Goal: Transaction & Acquisition: Purchase product/service

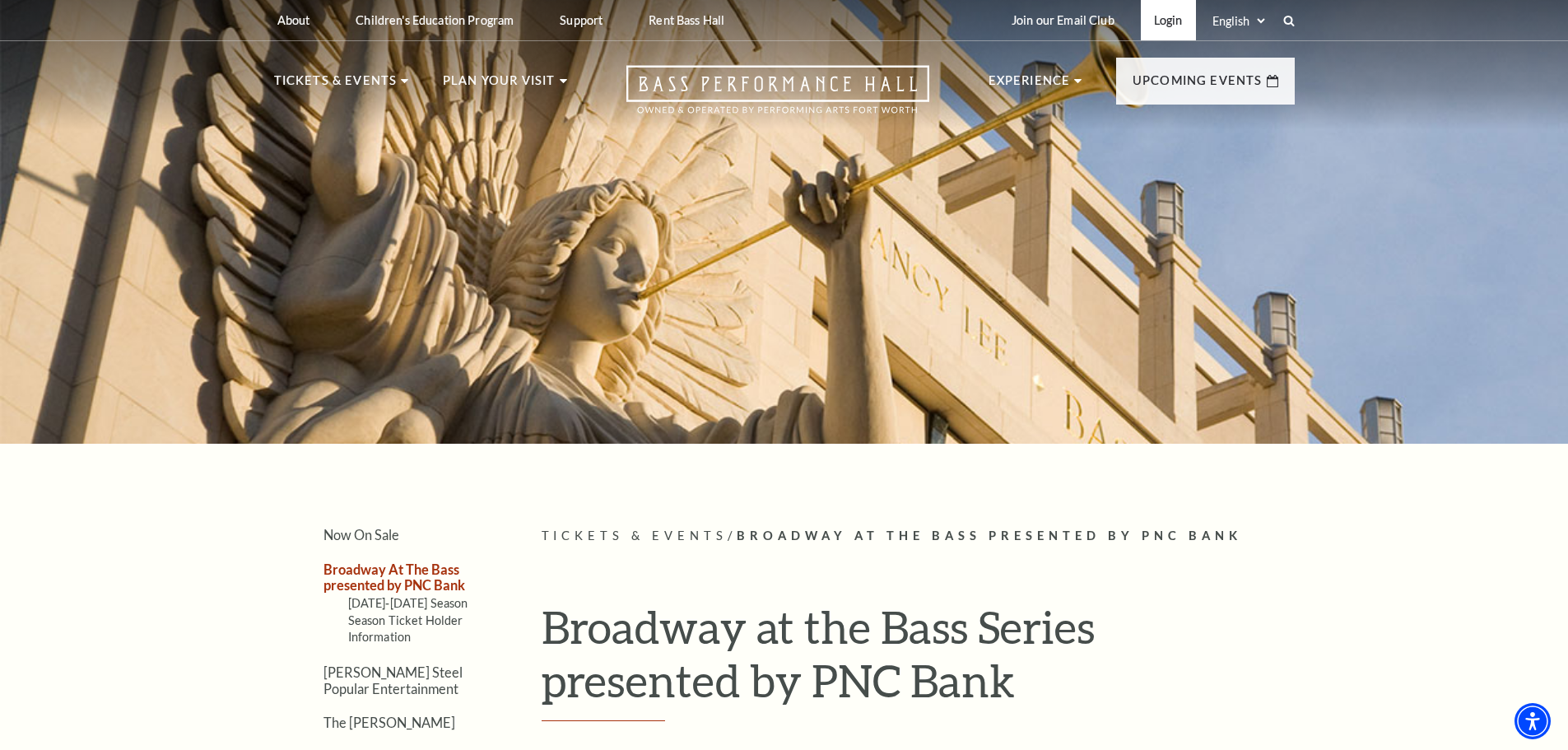
click at [1150, 21] on link "Login" at bounding box center [1168, 20] width 55 height 40
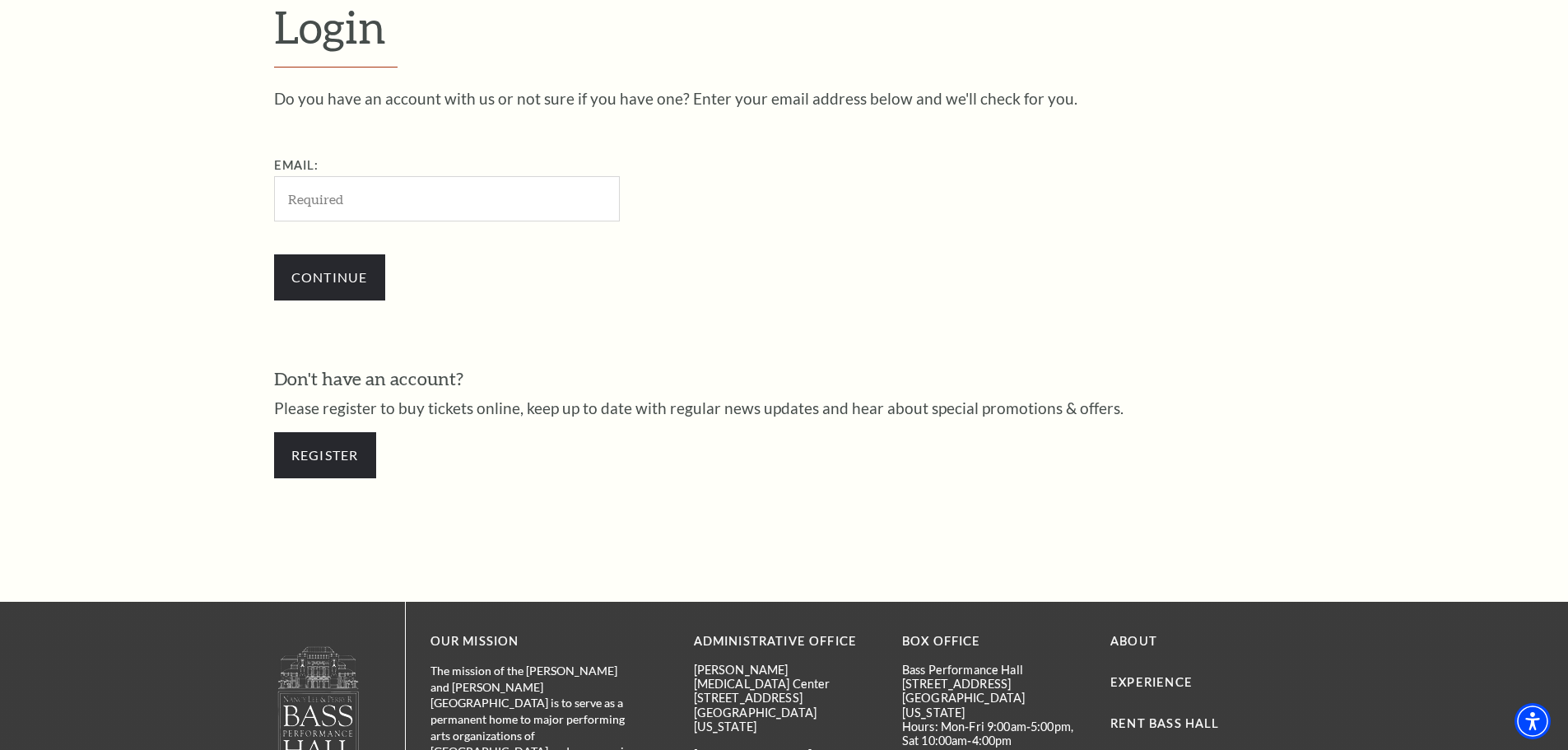
click at [443, 198] on input "Email:" at bounding box center [446, 199] width 345 height 45
type input "maps@feistel.us"
click at [347, 277] on input "Continue" at bounding box center [330, 277] width 111 height 46
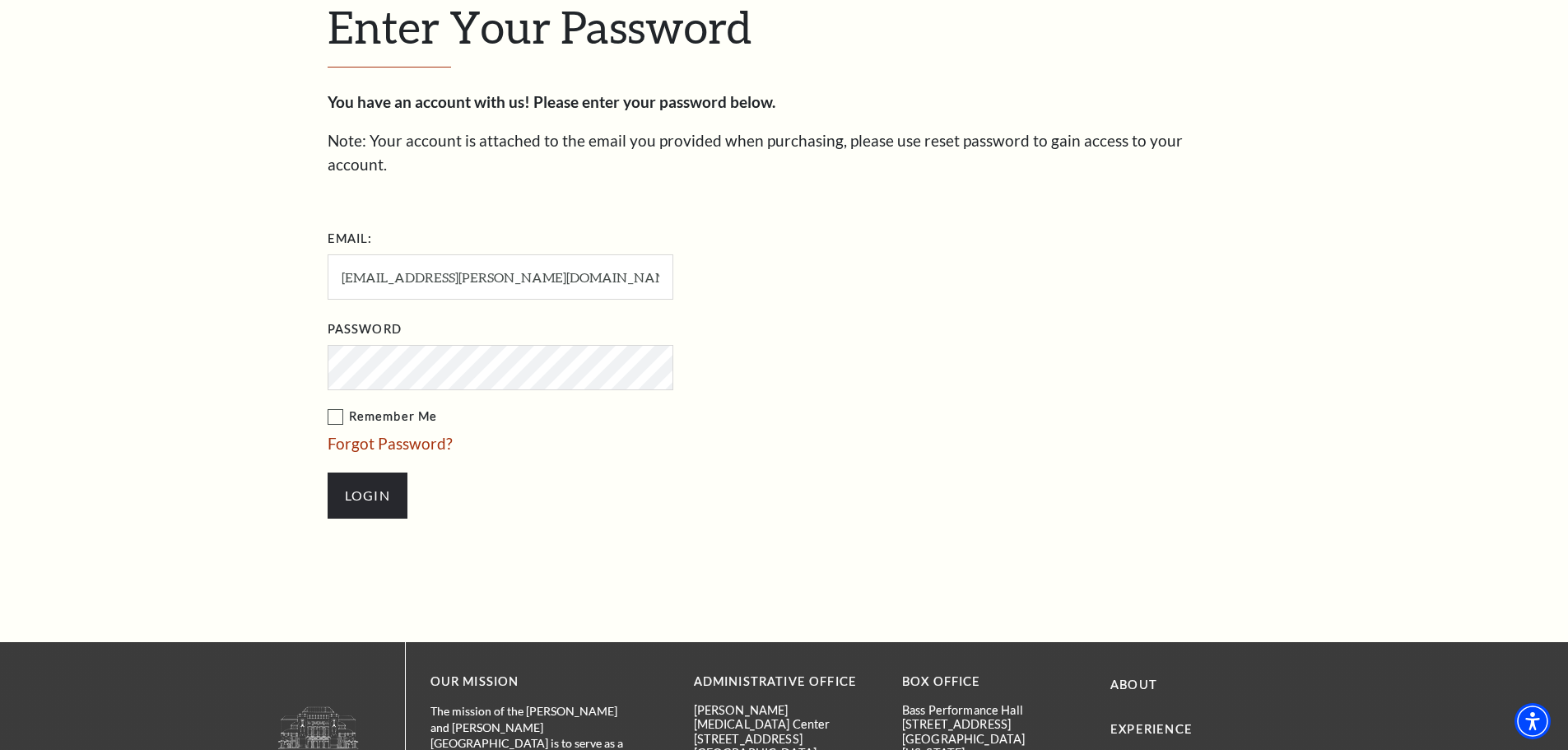
click at [335, 406] on label "Remember Me" at bounding box center [583, 417] width 510 height 21
click at [0, 0] on input "Remember Me" at bounding box center [0, 0] width 0 height 0
click at [374, 480] on input "Login" at bounding box center [368, 495] width 80 height 46
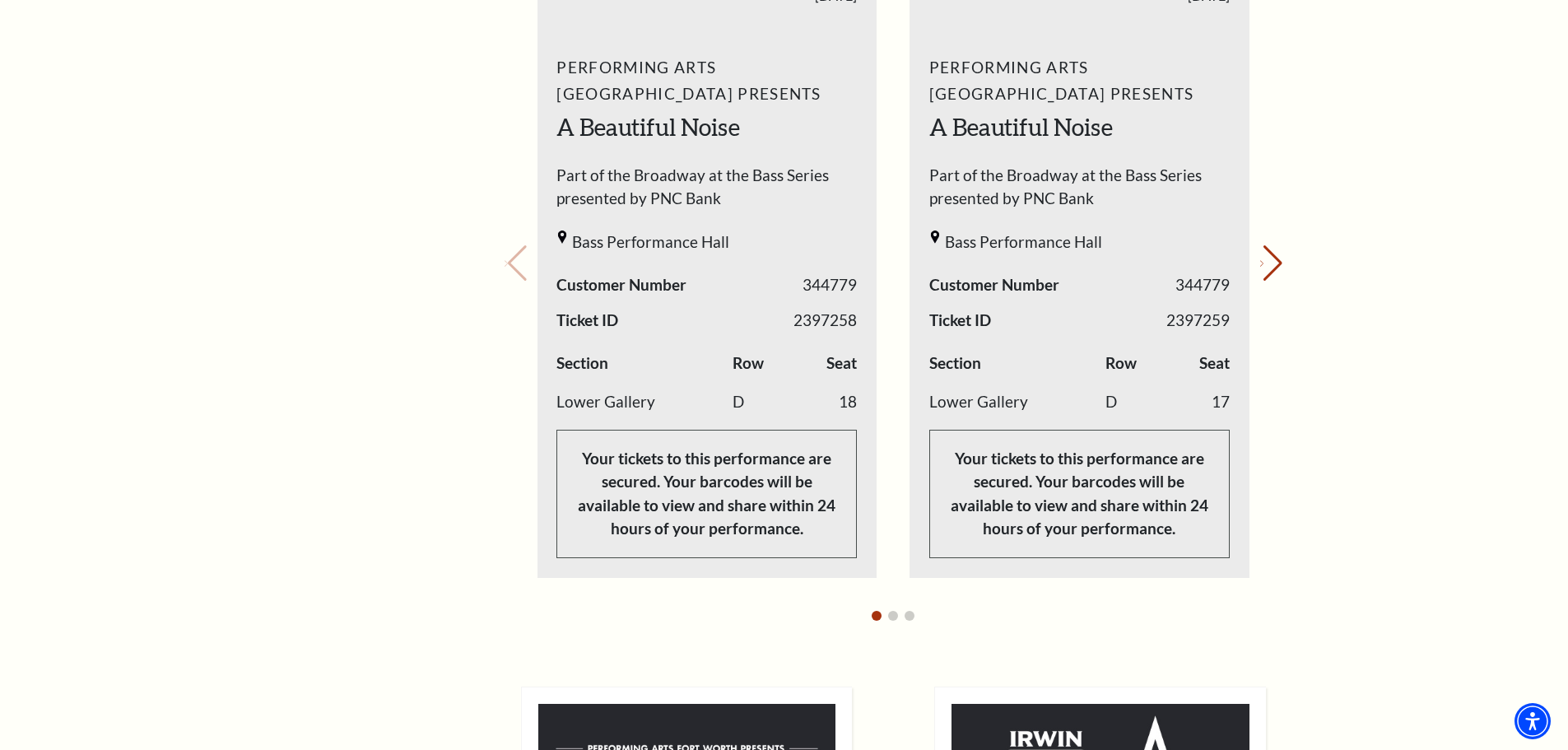
scroll to position [823, 0]
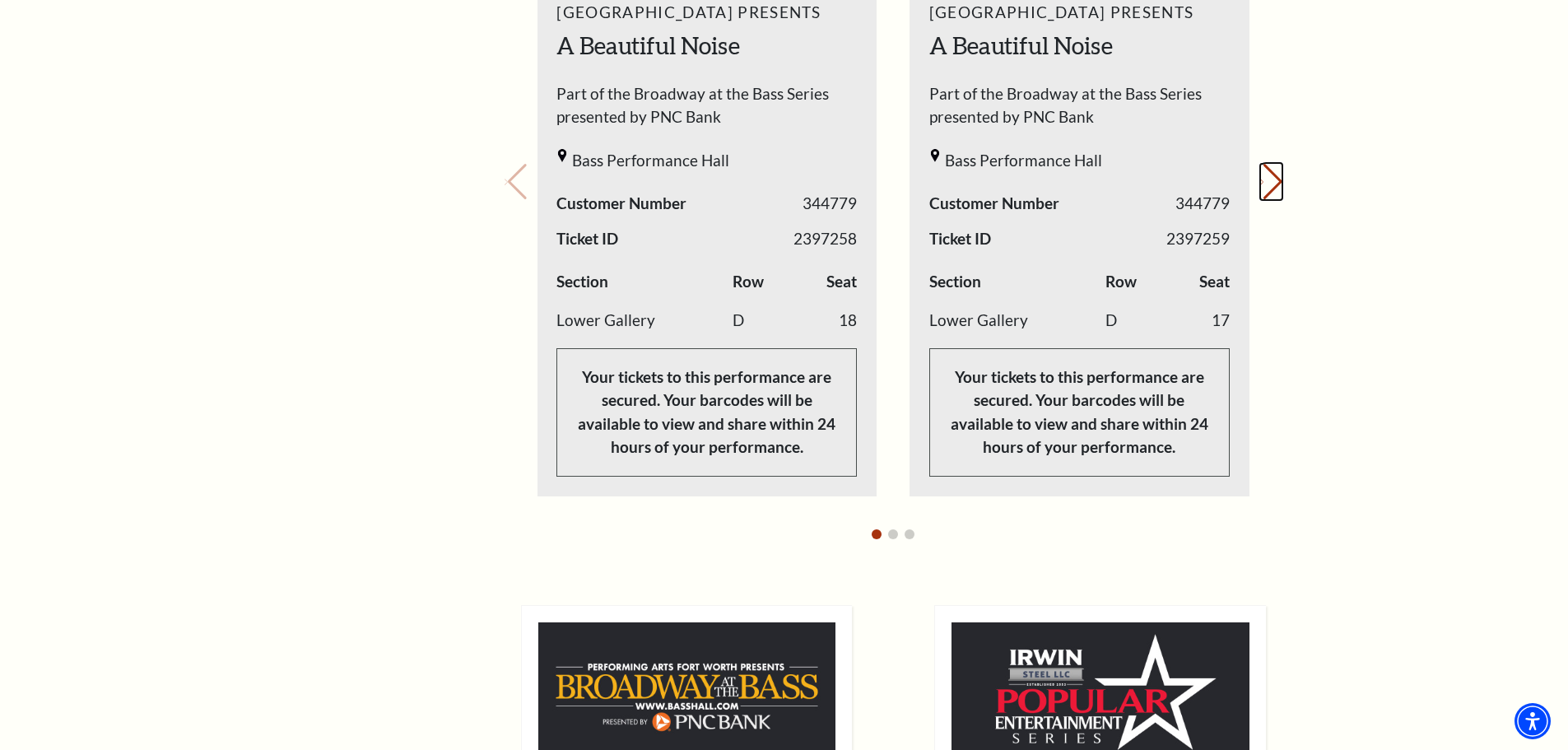
click at [1264, 185] on button "Next slide." at bounding box center [1271, 182] width 23 height 37
click at [1264, 185] on div "Your next show Previous slide. Next slide." at bounding box center [893, 158] width 777 height 786
click at [1264, 182] on div "Your next show Previous slide. Next slide." at bounding box center [893, 158] width 777 height 786
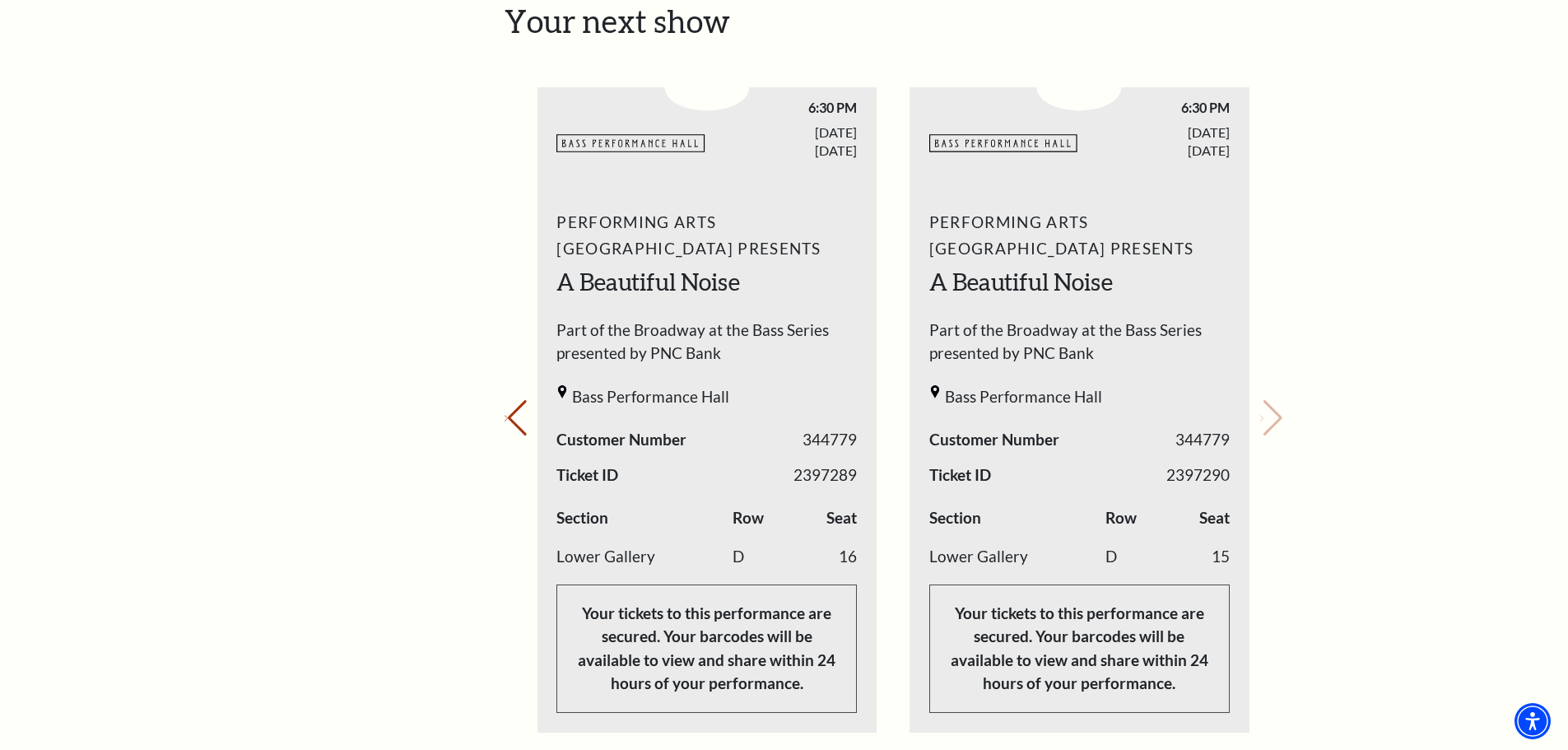
scroll to position [494, 0]
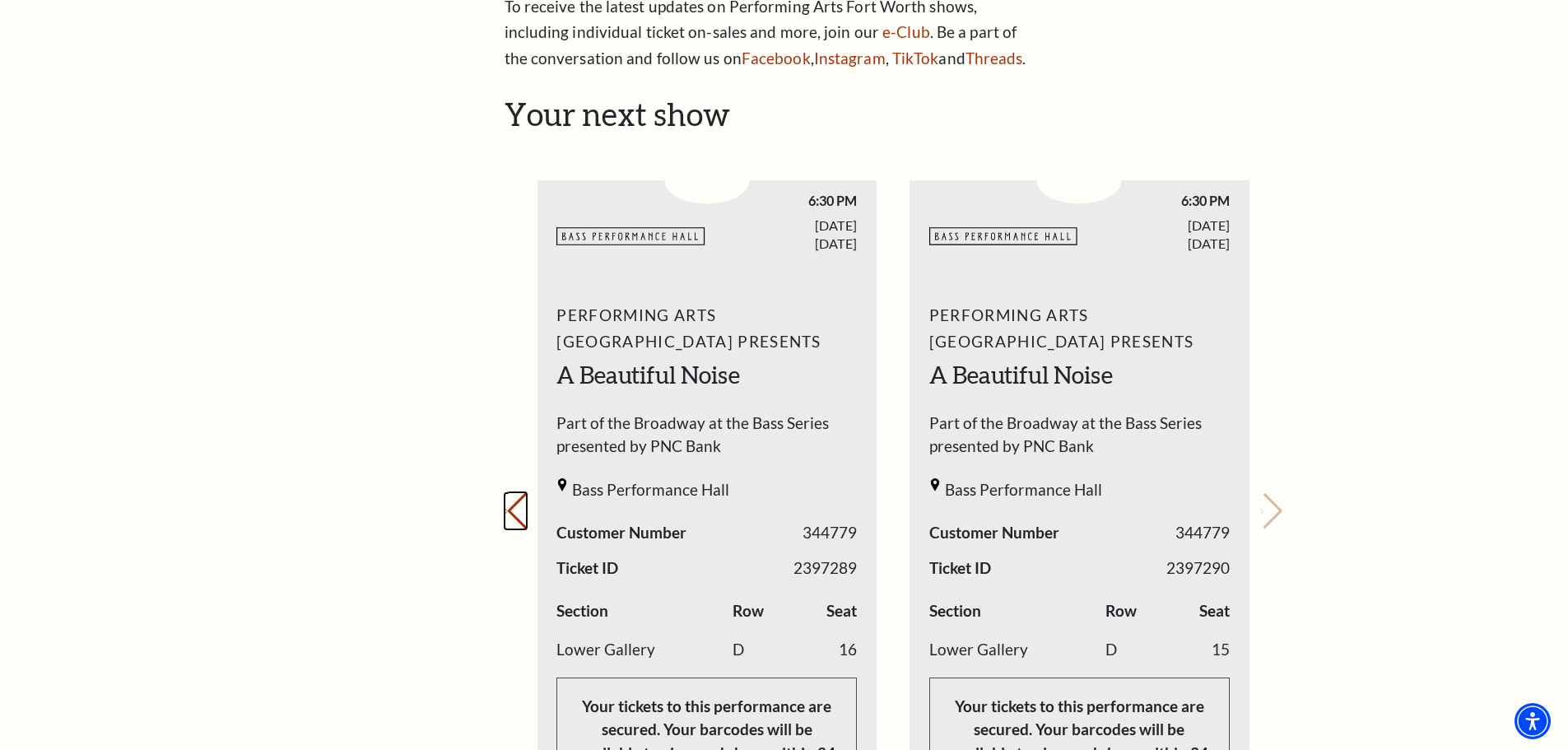
click at [508, 508] on icon "Previous slide" at bounding box center [506, 511] width 3 height 6
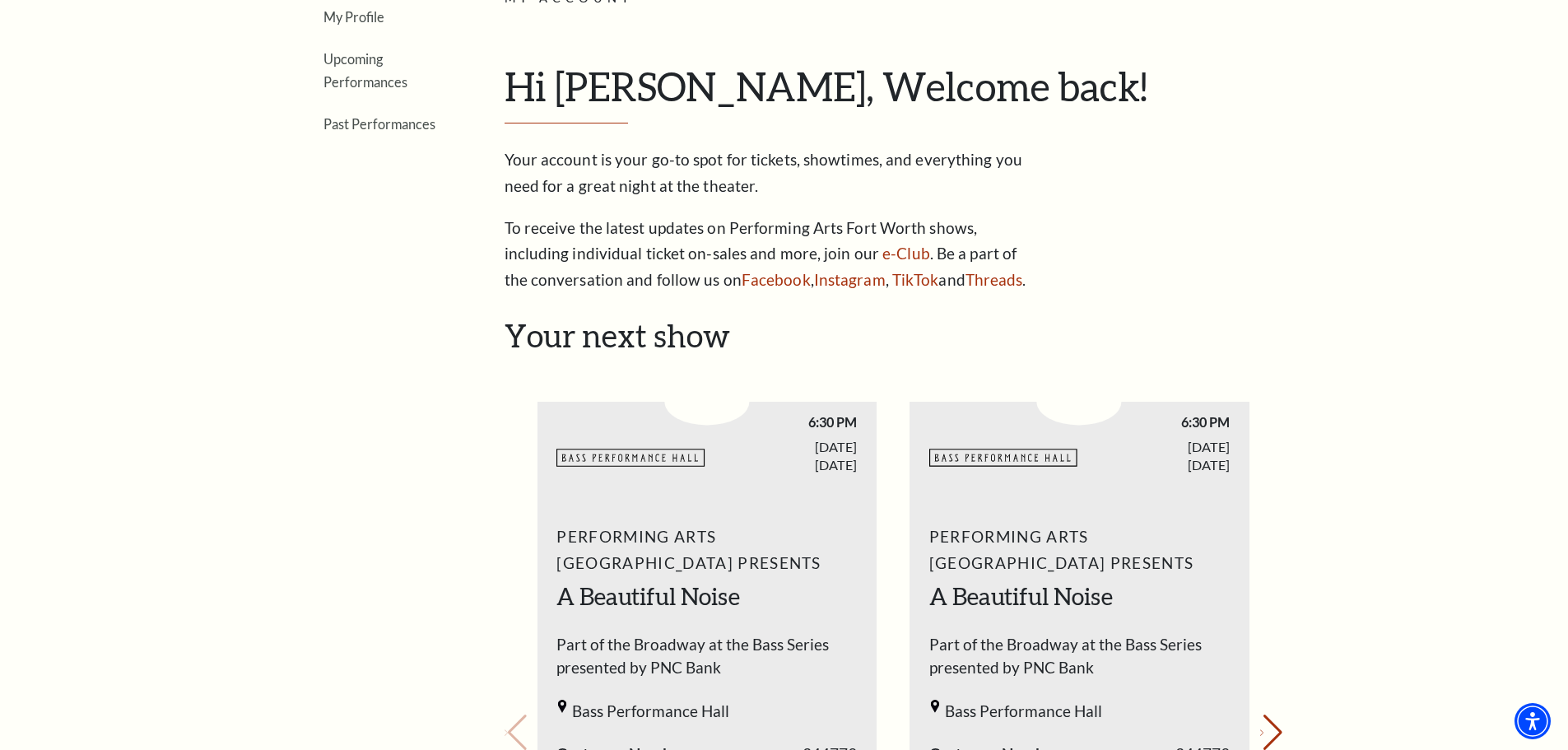
scroll to position [0, 0]
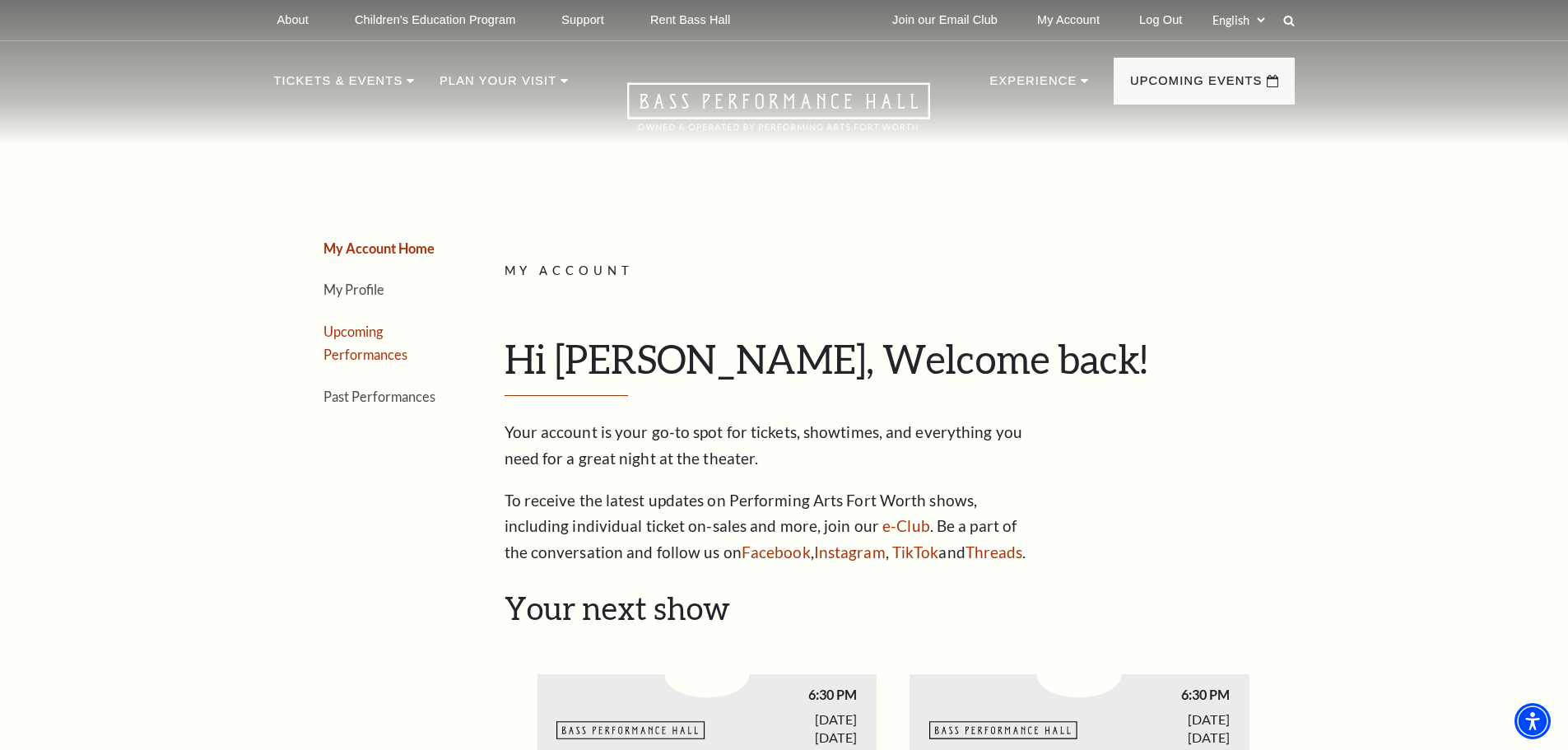
click at [361, 348] on link "Upcoming Performances" at bounding box center [365, 343] width 84 height 39
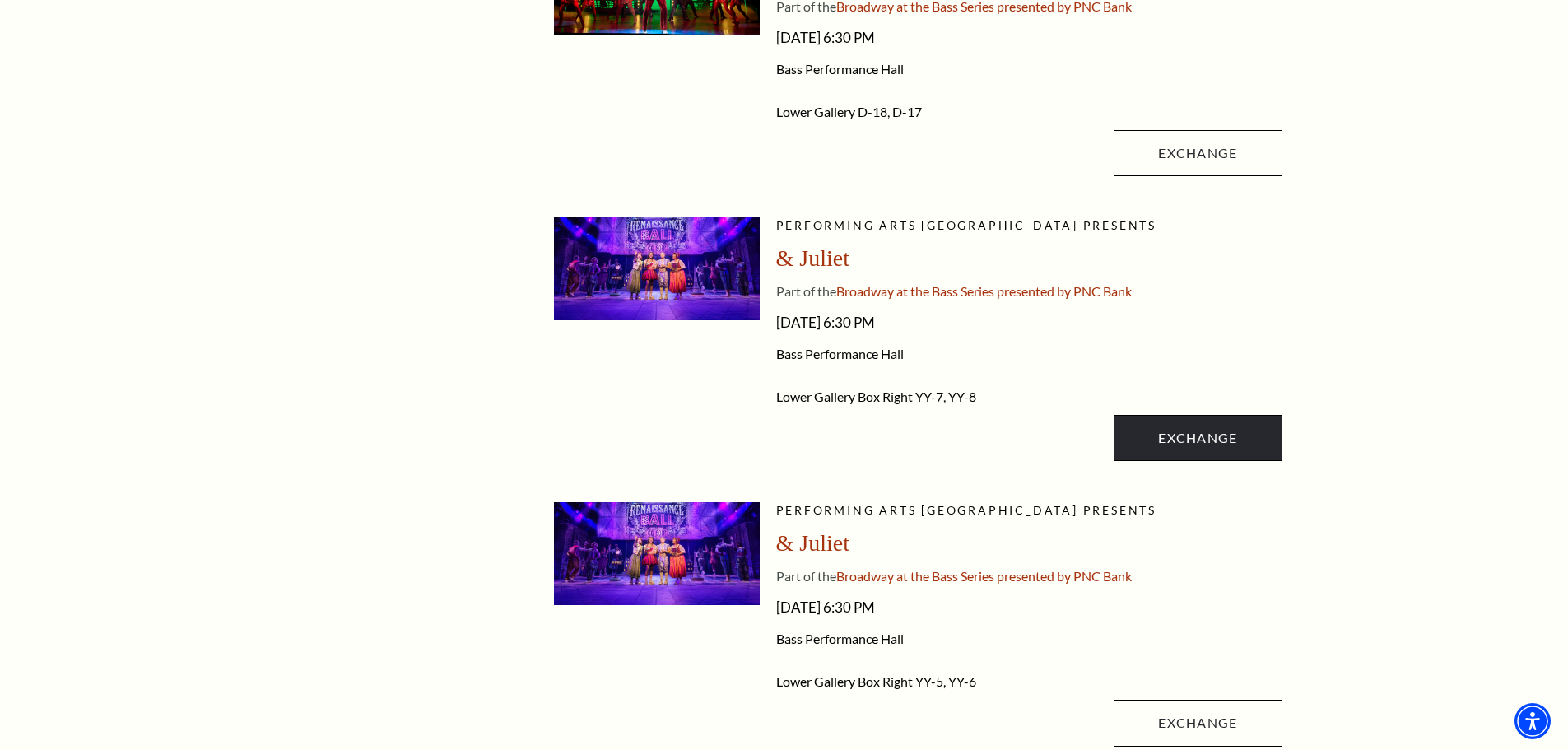
scroll to position [988, 0]
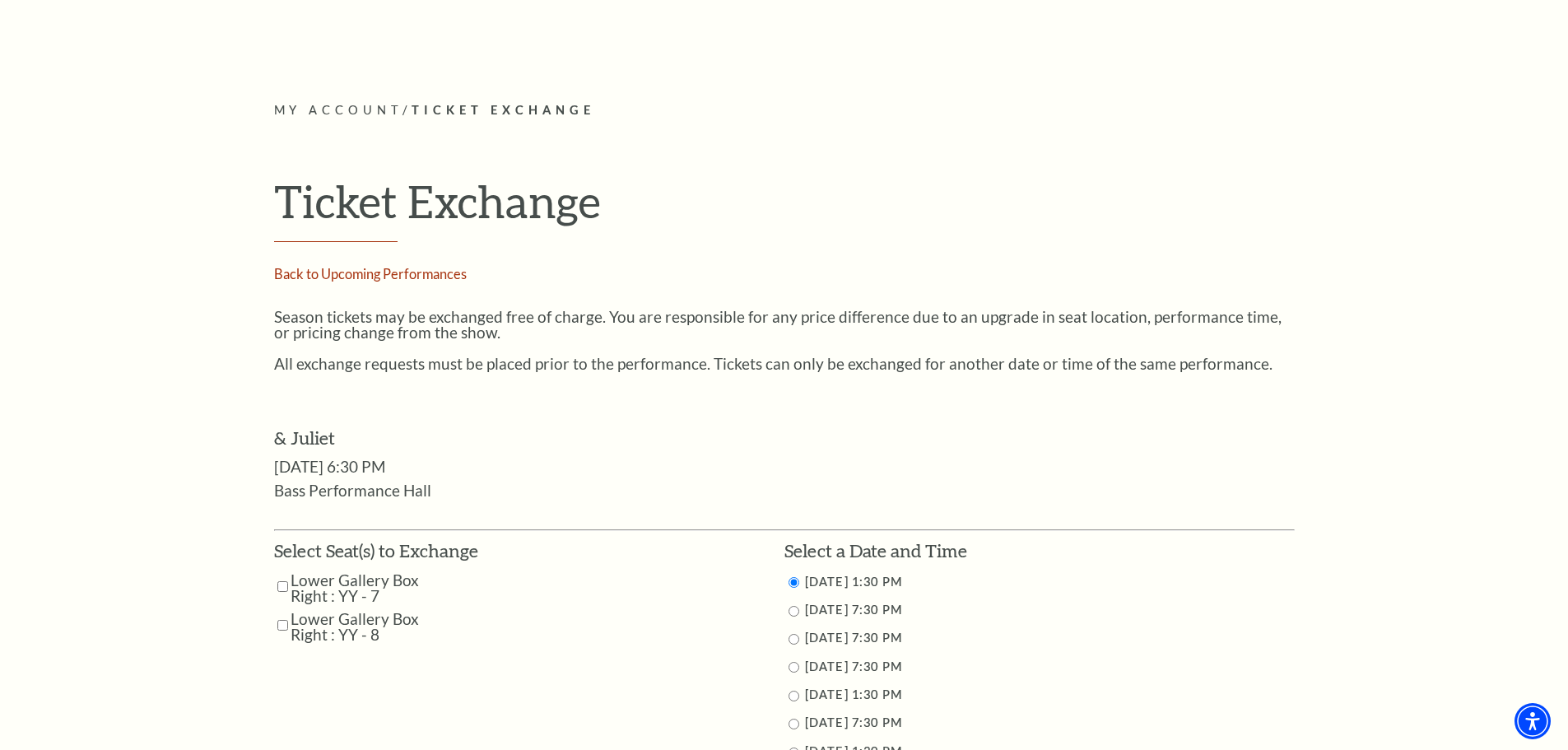
scroll to position [576, 0]
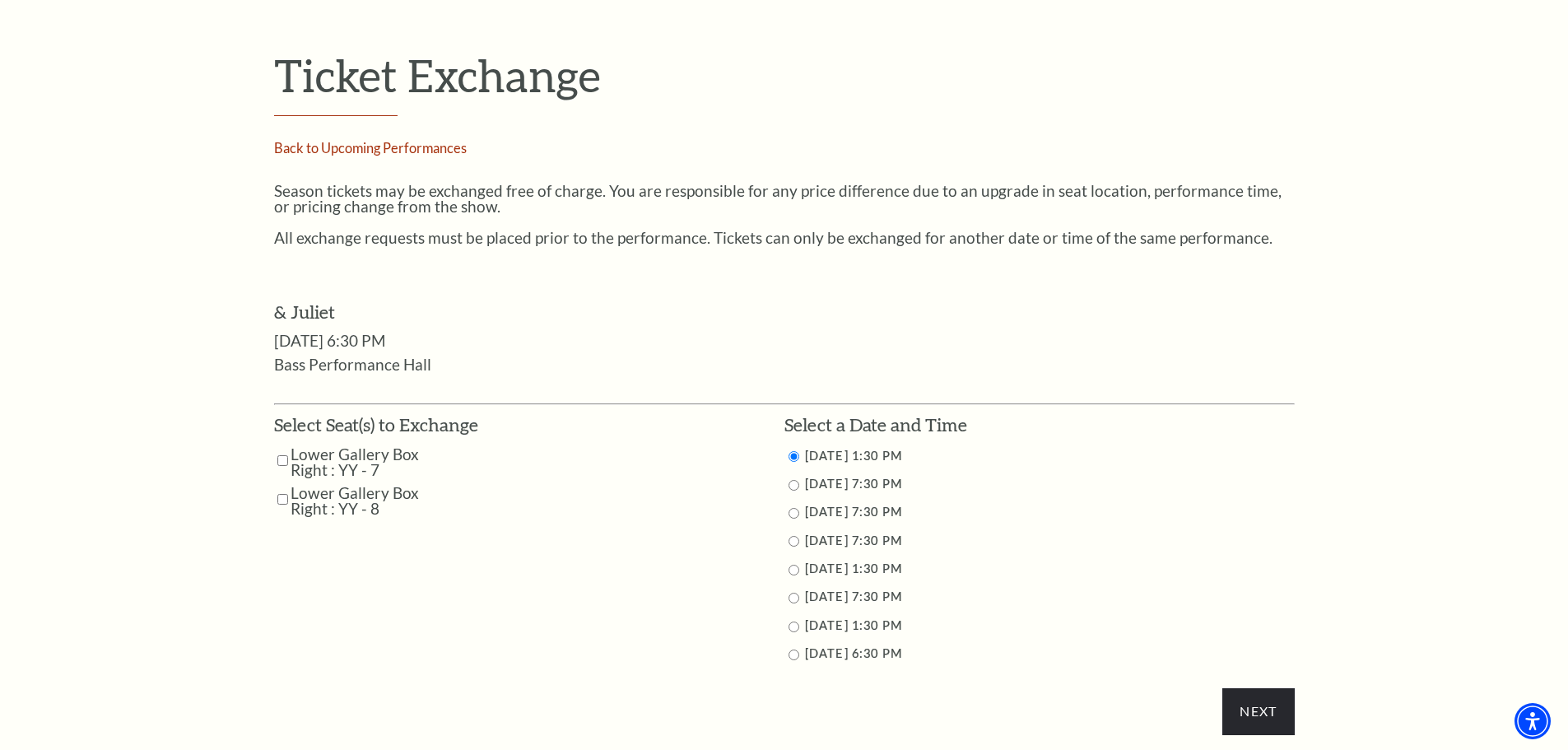
click at [284, 456] on input "Lower Gallery Box Right : YY - 7" at bounding box center [283, 460] width 10 height 29
checkbox input "true"
click at [282, 499] on input "Lower Gallery Box Right : YY - 8" at bounding box center [283, 499] width 10 height 29
checkbox input "true"
click at [795, 651] on input "11/16/2025 6:30 PM" at bounding box center [794, 655] width 10 height 10
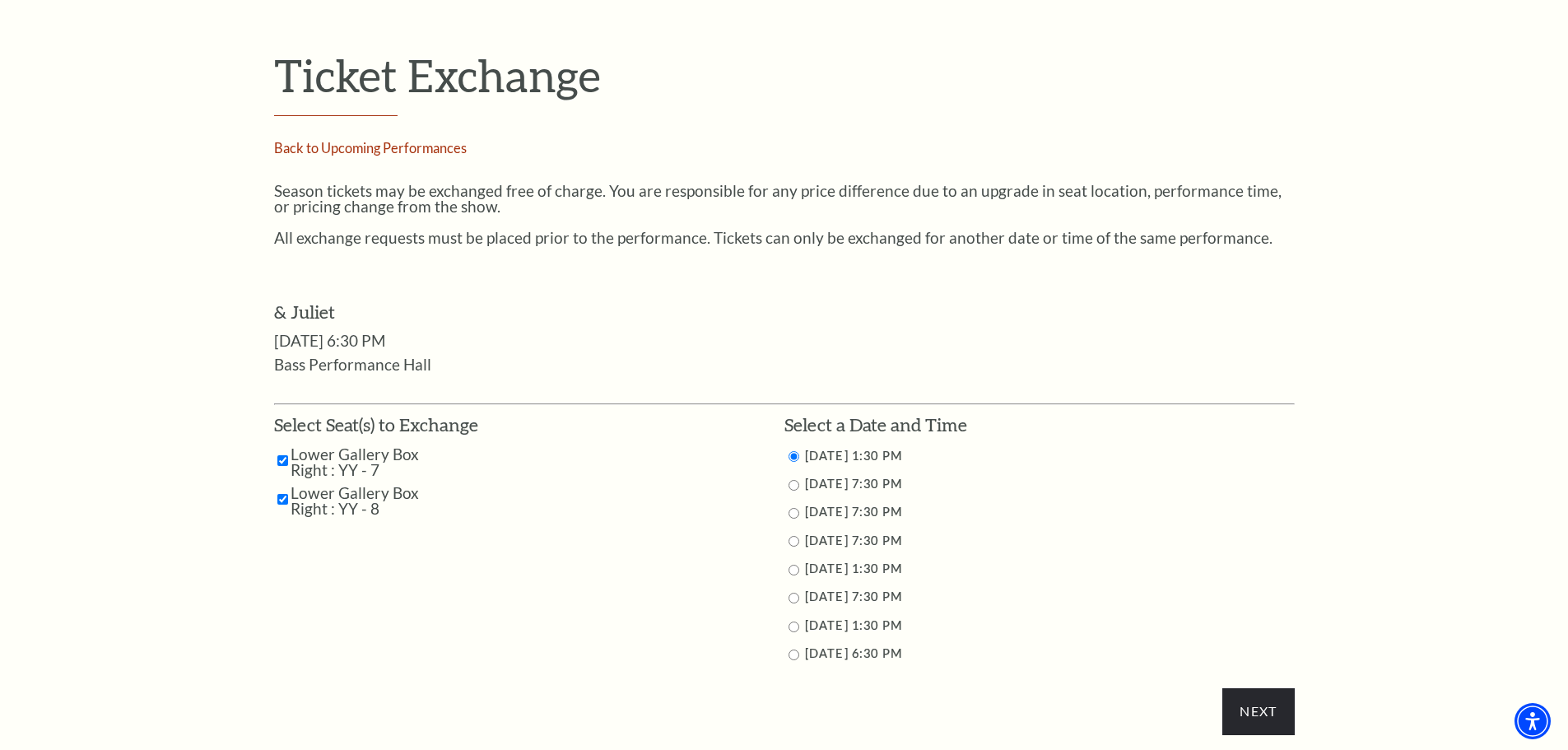
radio input "true"
click at [1249, 711] on input "Next" at bounding box center [1258, 711] width 71 height 46
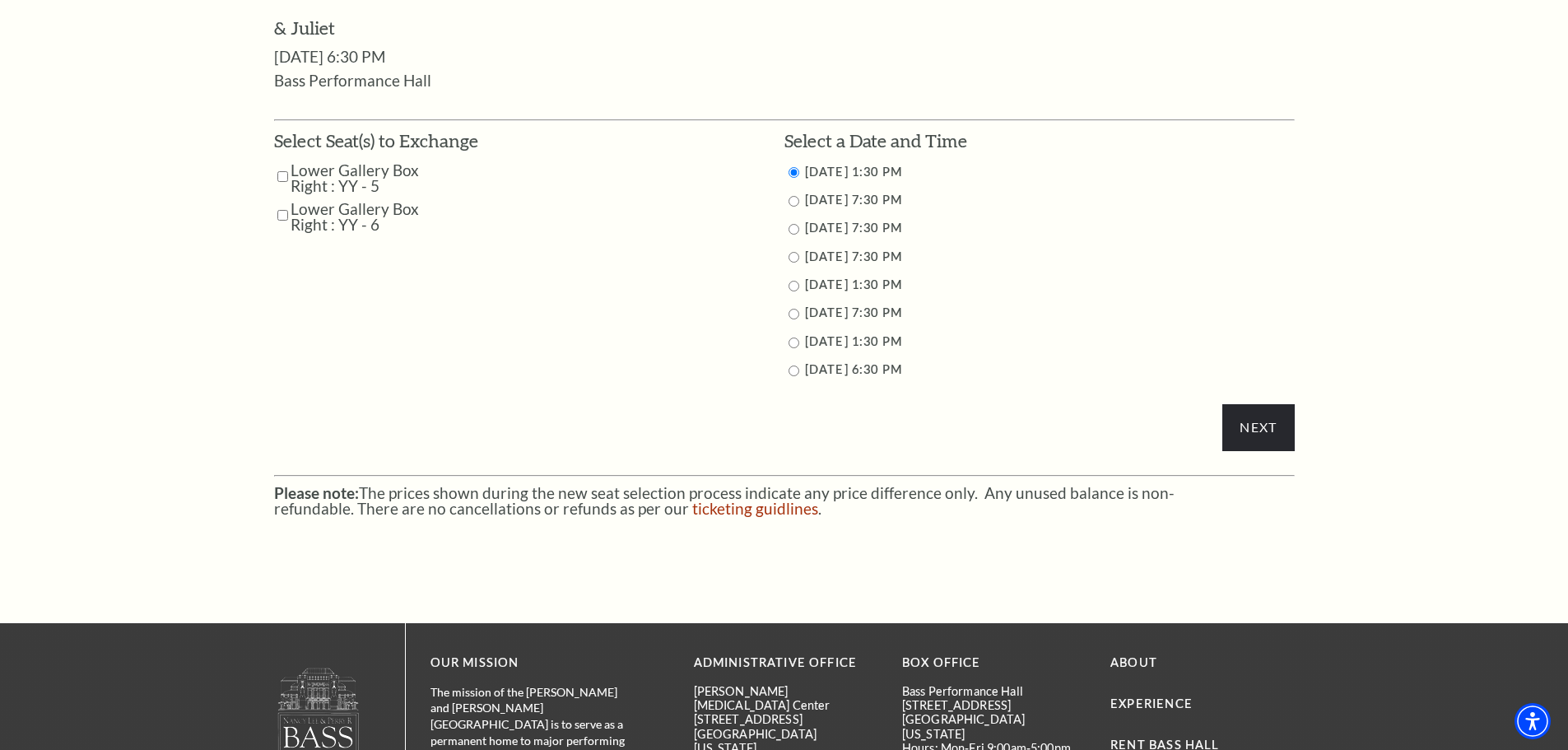
scroll to position [906, 0]
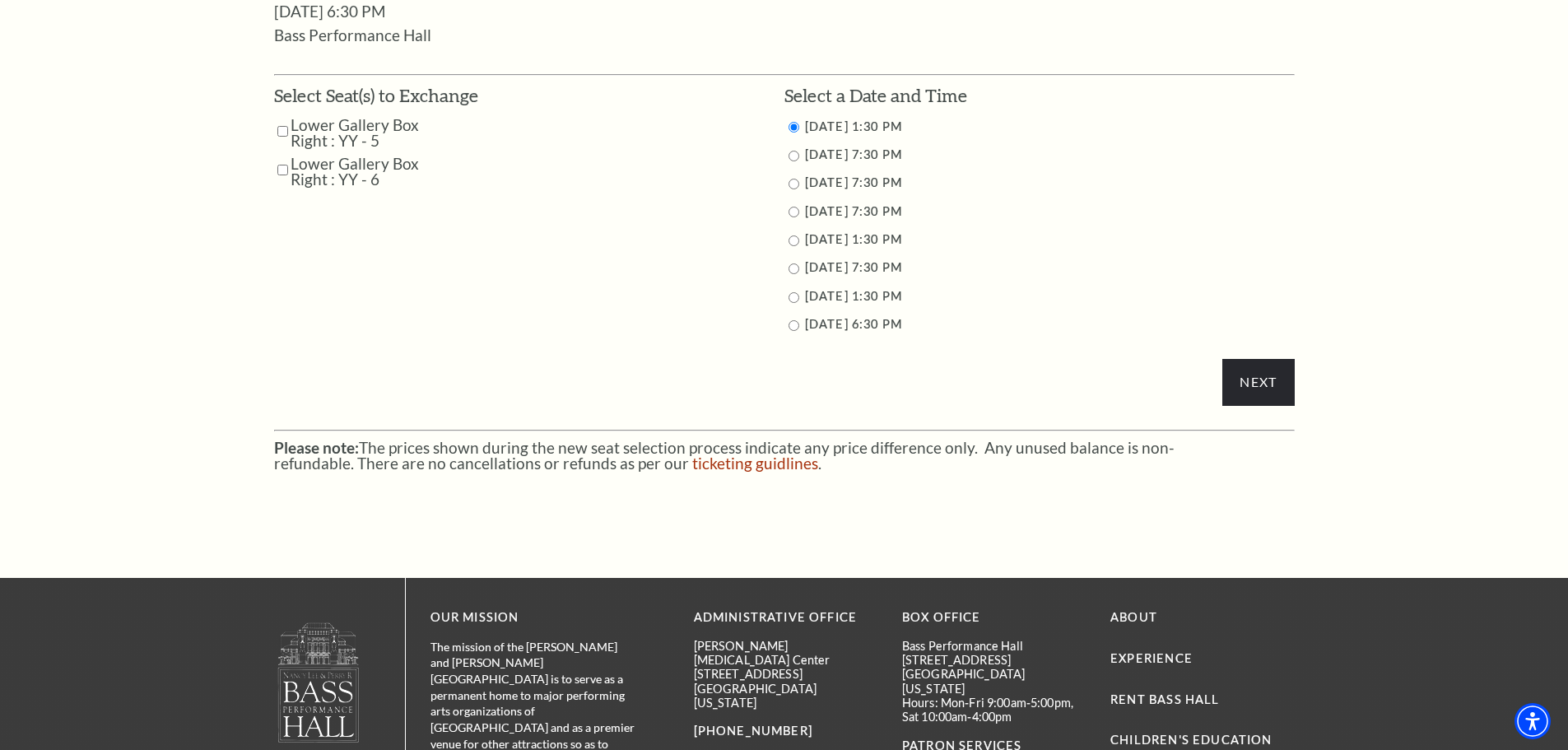
click at [280, 131] on input "Lower Gallery Box Right : YY - 5" at bounding box center [283, 131] width 10 height 29
checkbox input "true"
click at [283, 164] on input "Lower Gallery Box Right : YY - 6" at bounding box center [283, 170] width 10 height 29
checkbox input "true"
click at [791, 325] on input "11/16/2025 6:30 PM" at bounding box center [794, 325] width 10 height 10
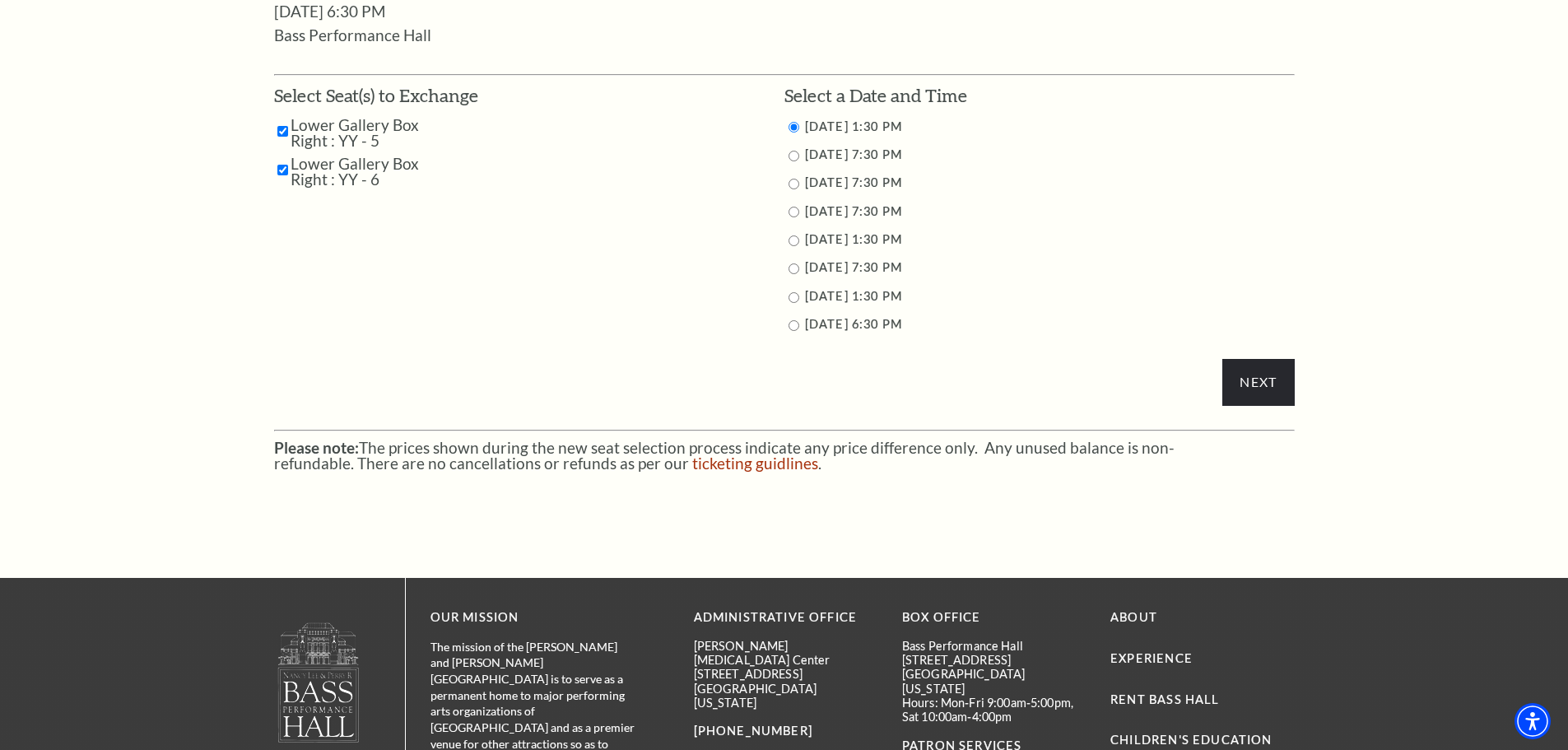
radio input "true"
click at [1262, 380] on input "Next" at bounding box center [1258, 382] width 71 height 46
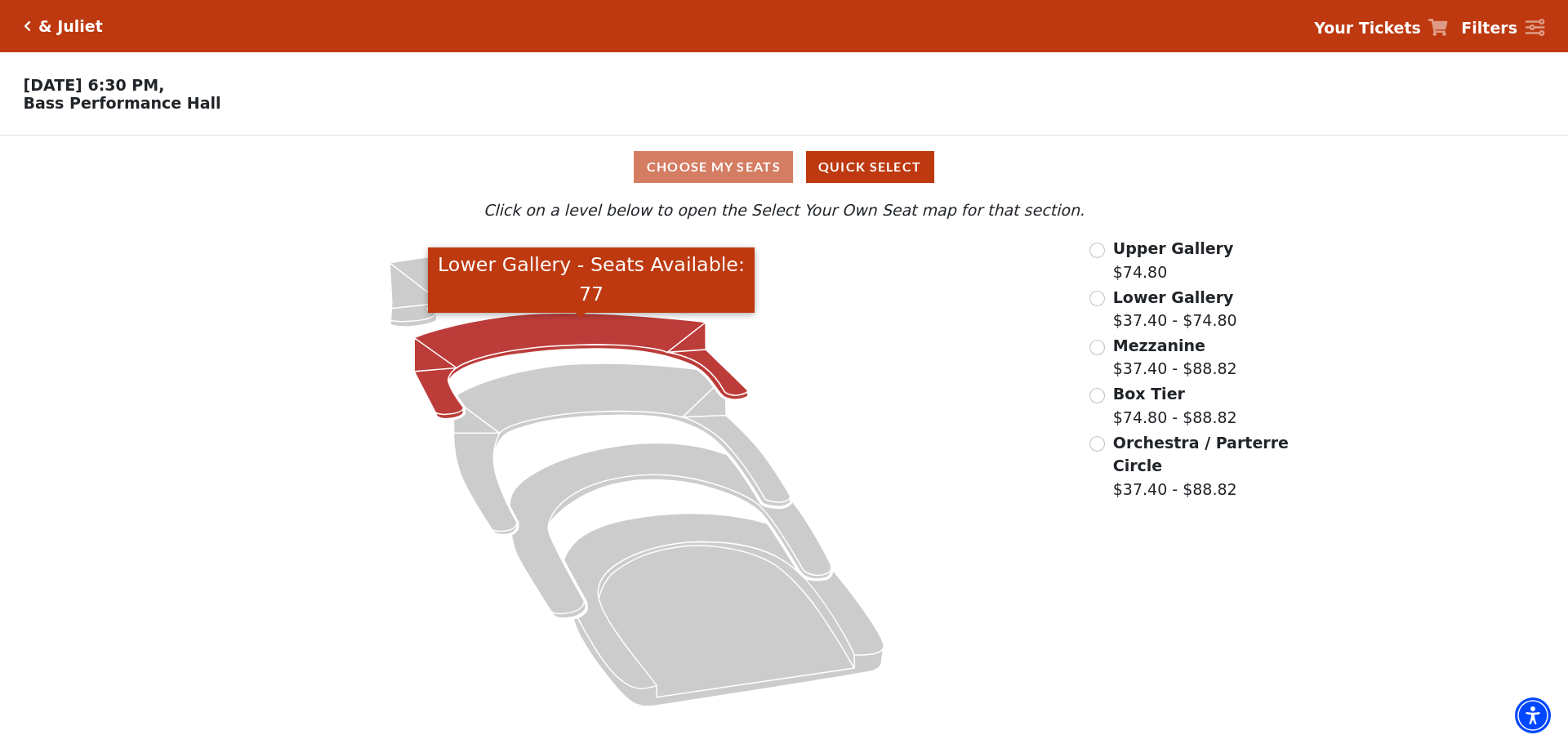
click at [570, 339] on icon "Lower Gallery - Seats Available: 77" at bounding box center [582, 365] width 334 height 106
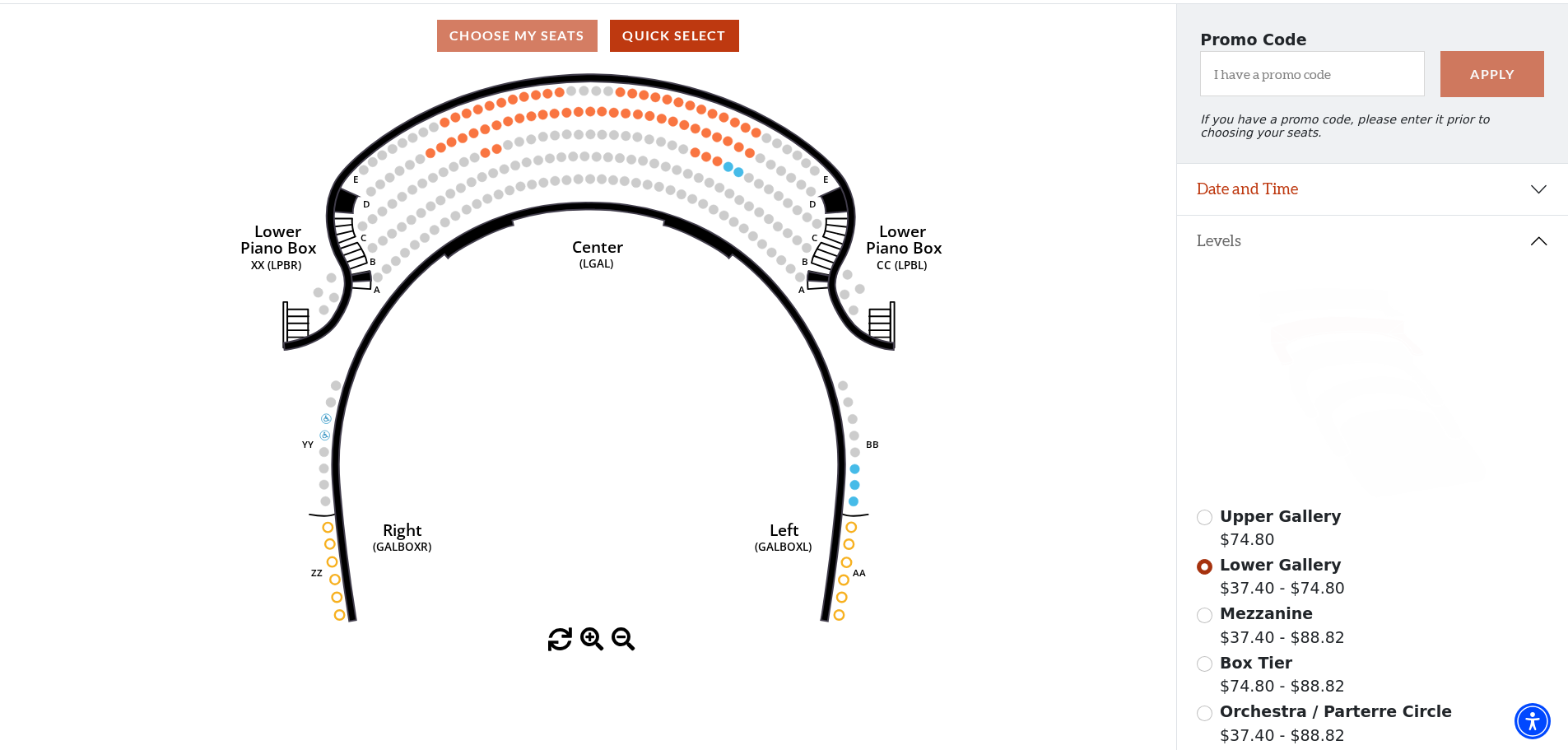
scroll to position [241, 0]
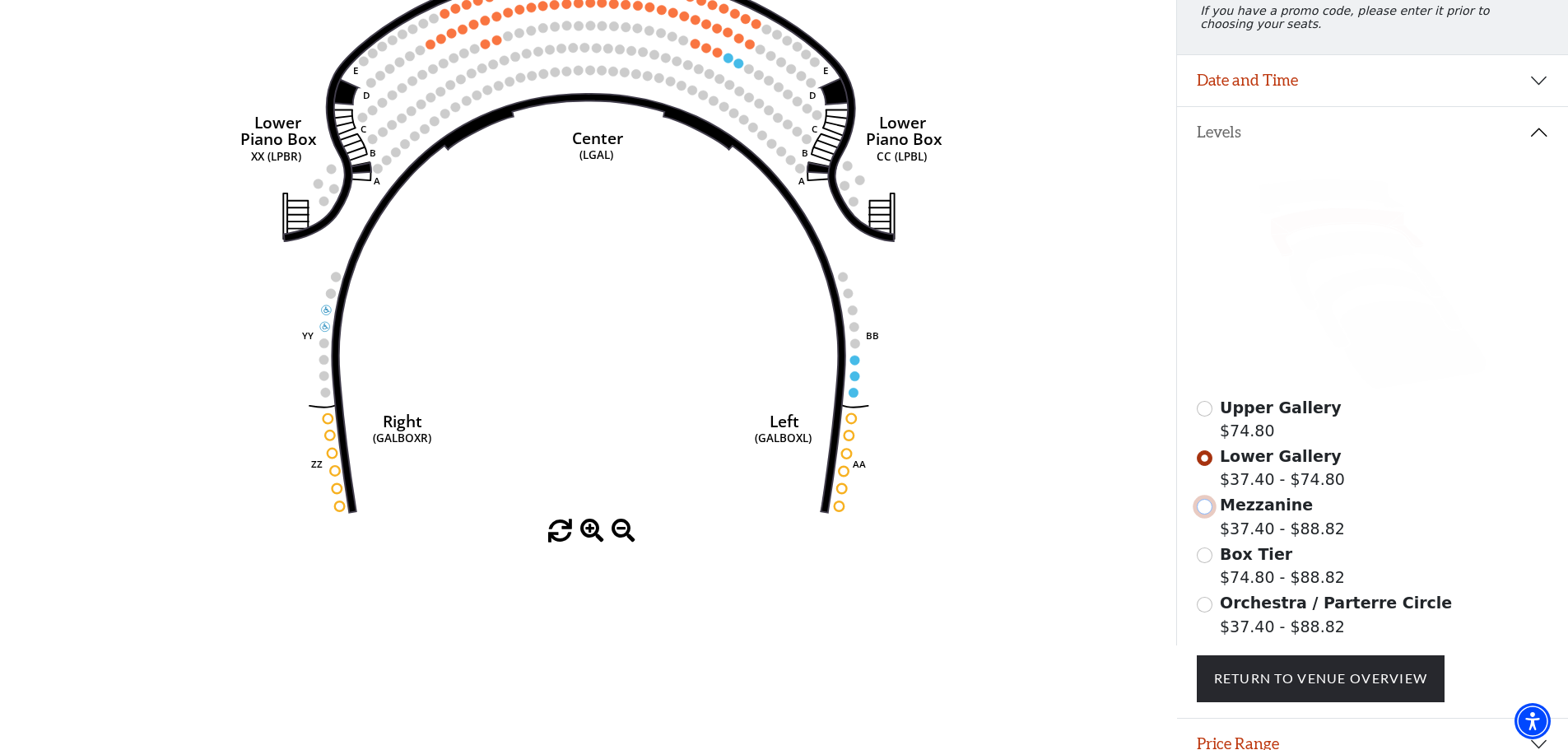
click at [1206, 514] on input "Mezzanine$37.40 - $88.82\a" at bounding box center [1204, 506] width 16 height 16
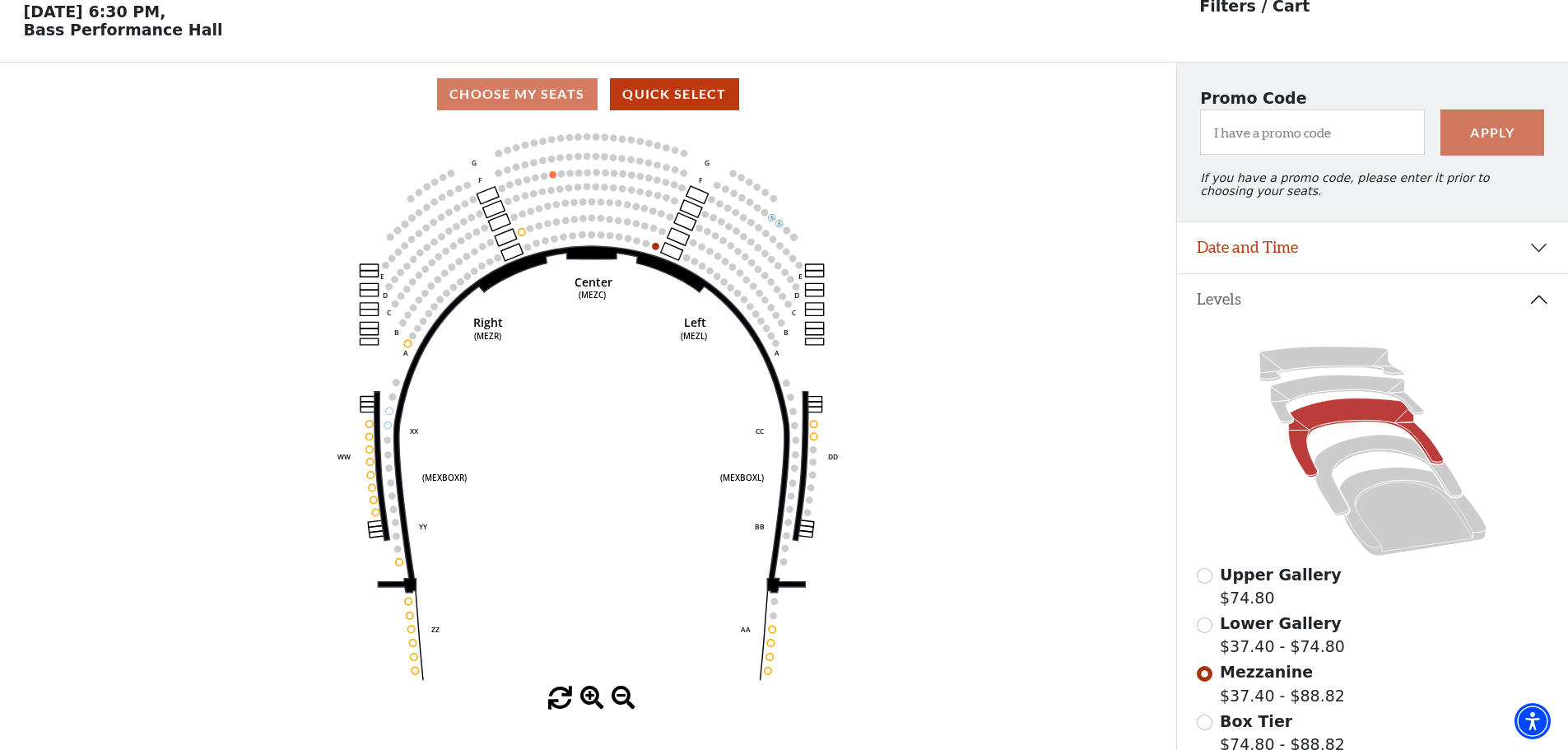
scroll to position [77, 0]
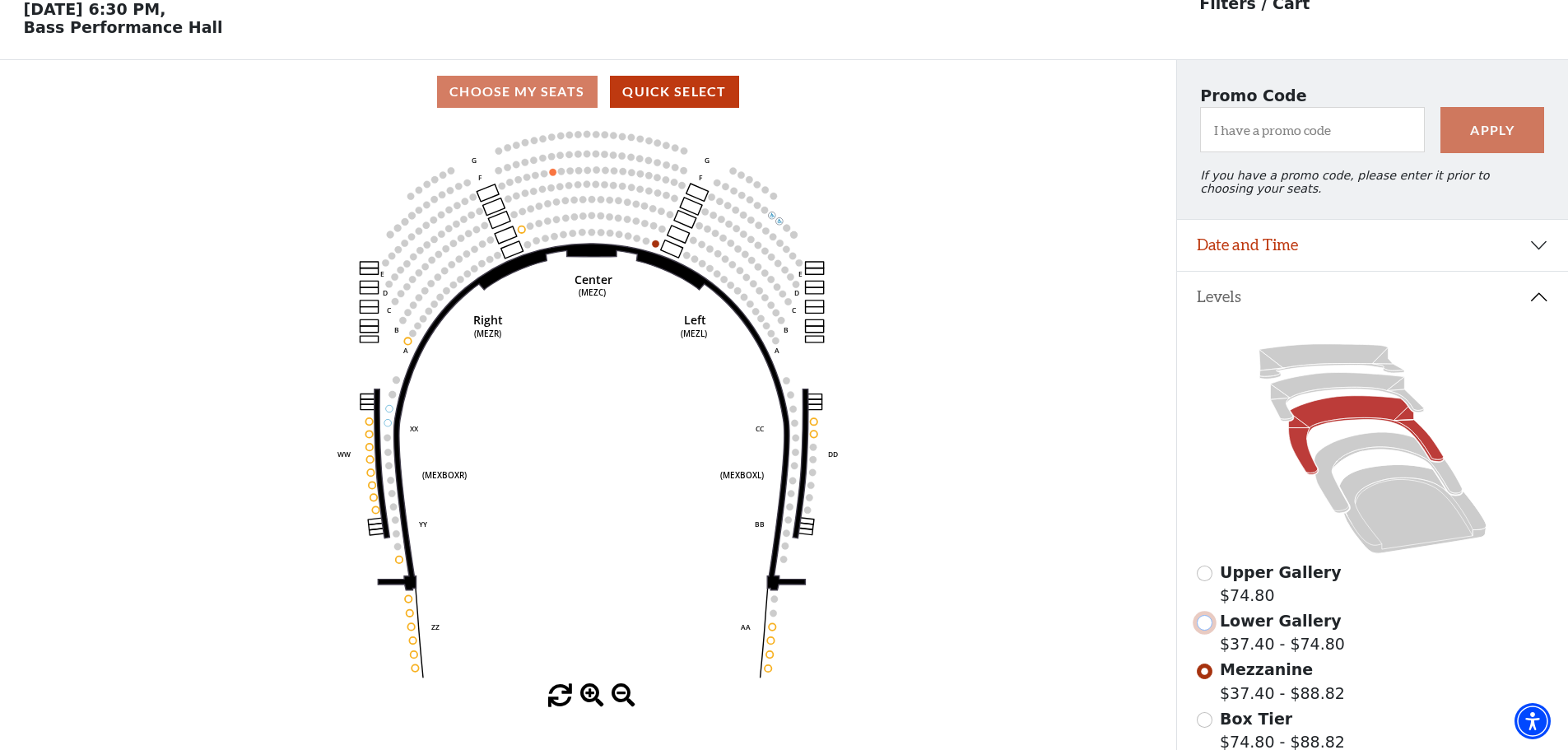
click at [1204, 631] on input "Lower Gallery$37.40 - $74.80\a" at bounding box center [1204, 623] width 16 height 16
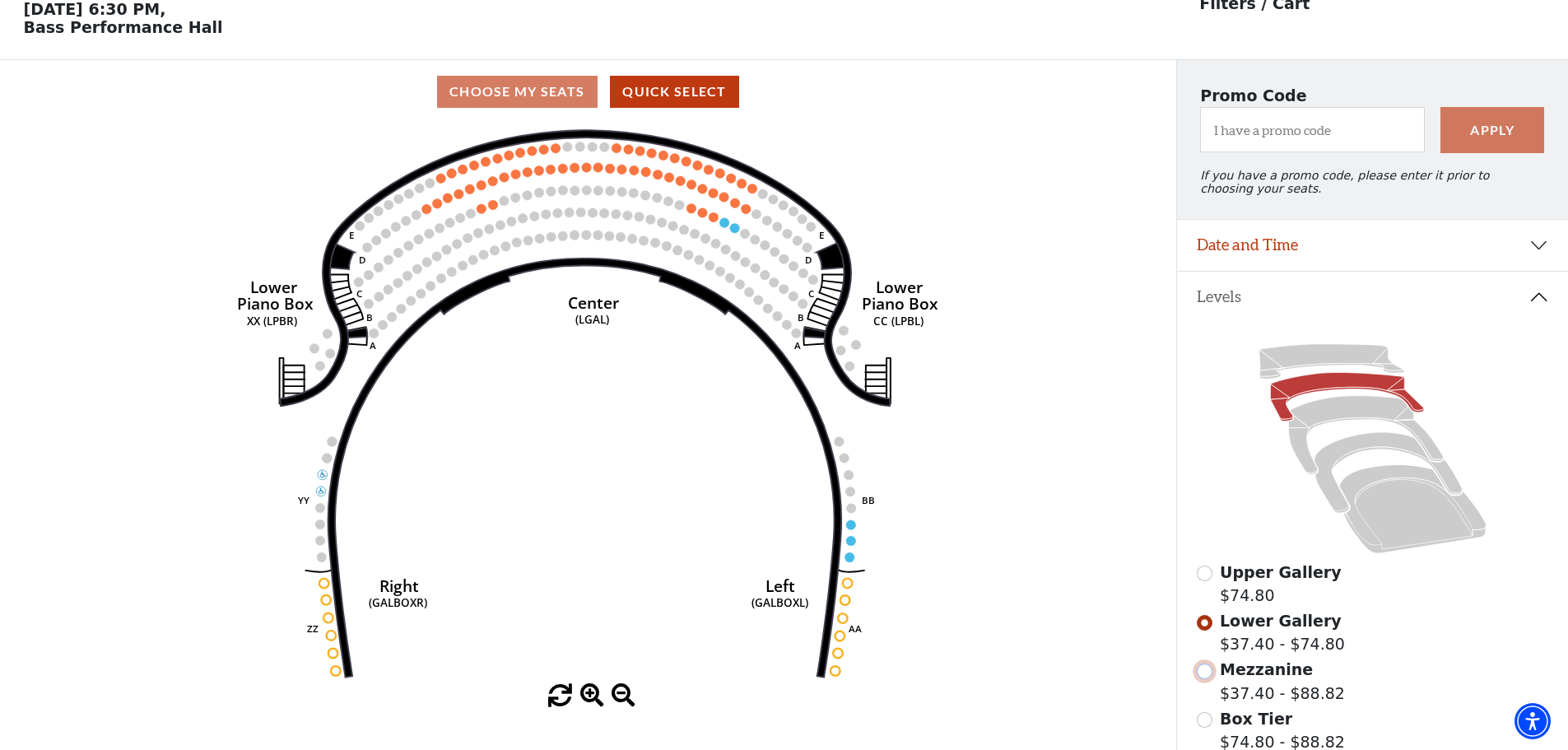
click at [1204, 680] on input "Mezzanine$37.40 - $88.82\a" at bounding box center [1204, 672] width 16 height 16
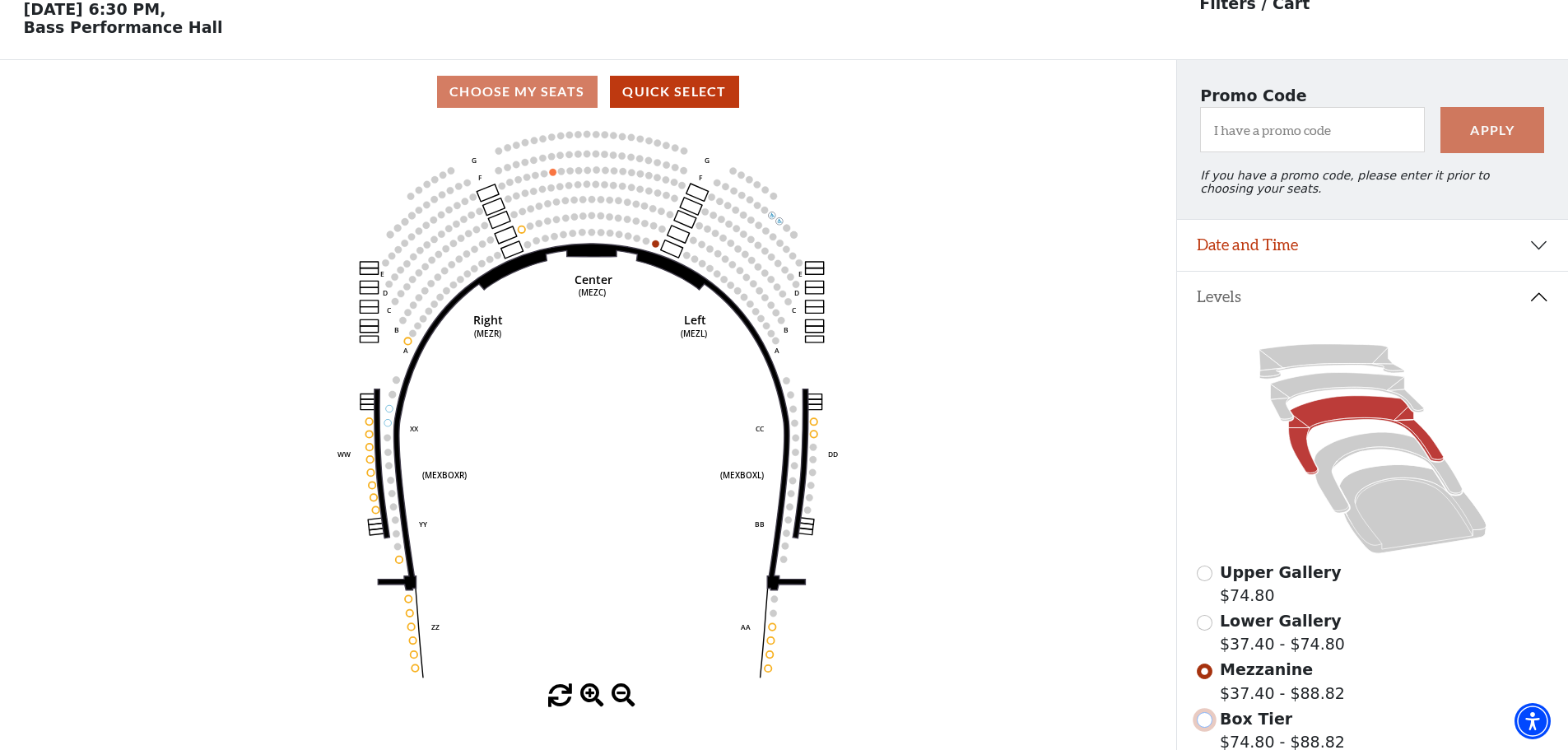
click at [1205, 728] on input "Box Tier$74.80 - $88.82\a" at bounding box center [1204, 720] width 16 height 16
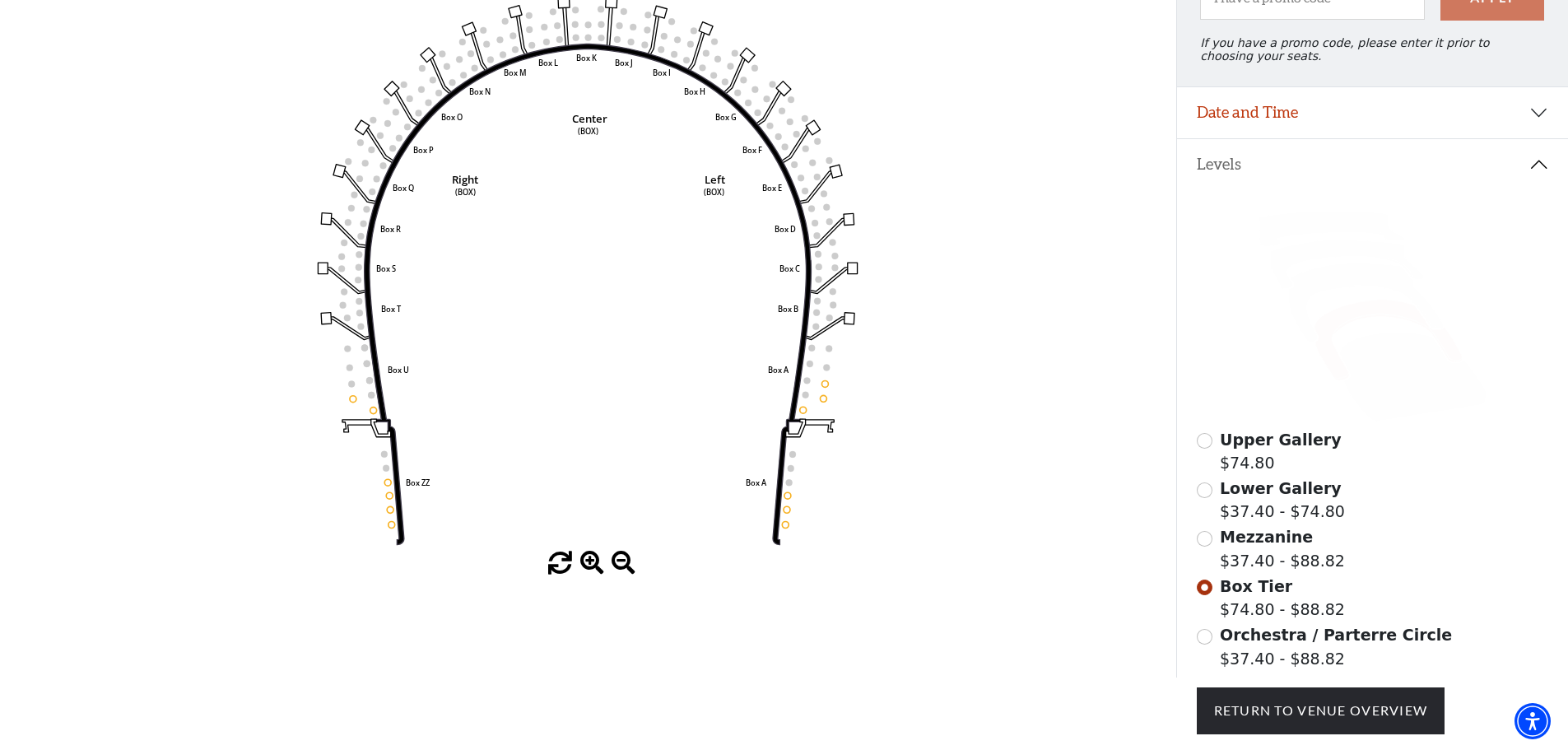
scroll to position [241, 0]
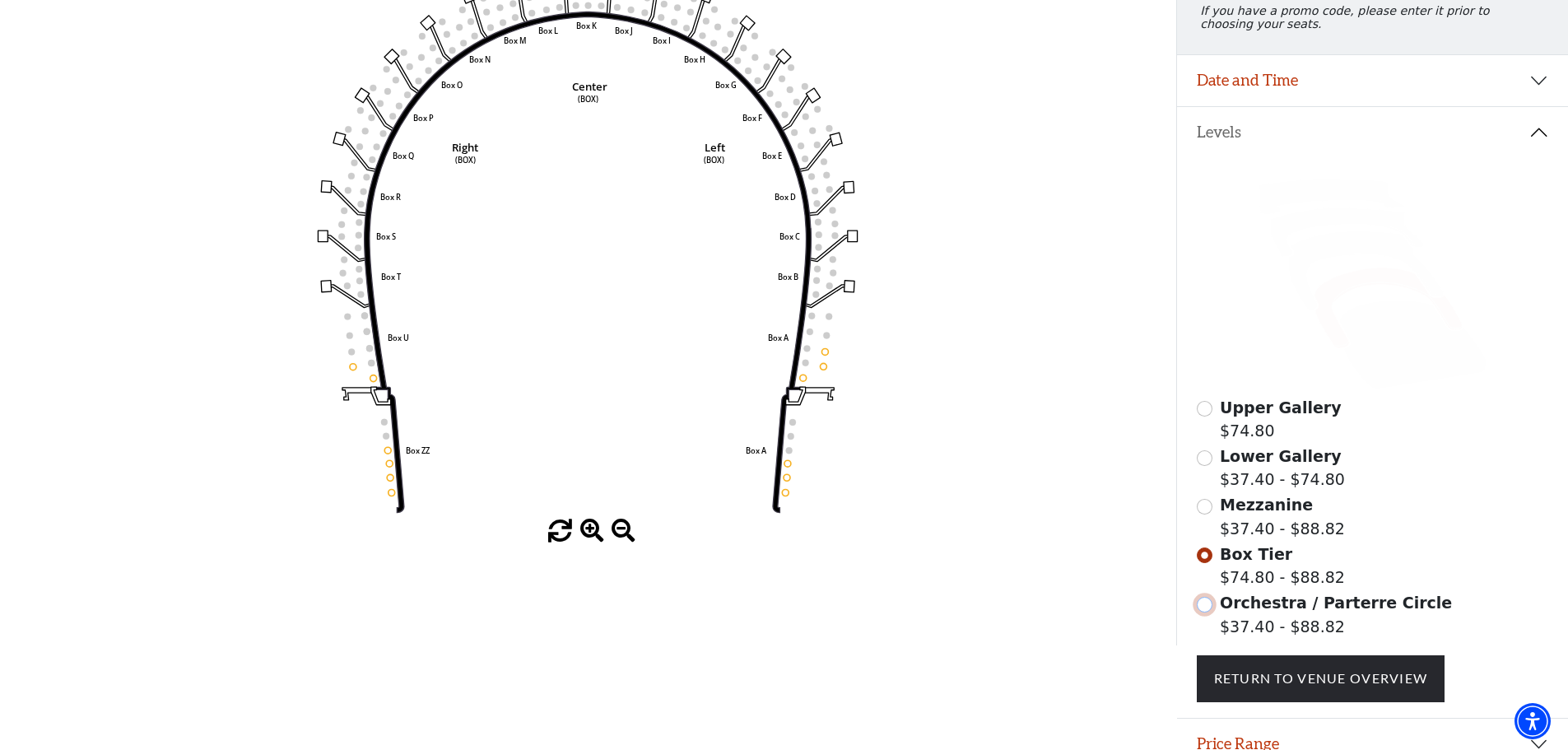
click at [1206, 613] on input "Orchestra / Parterre Circle$37.40 - $88.82\a" at bounding box center [1204, 605] width 16 height 16
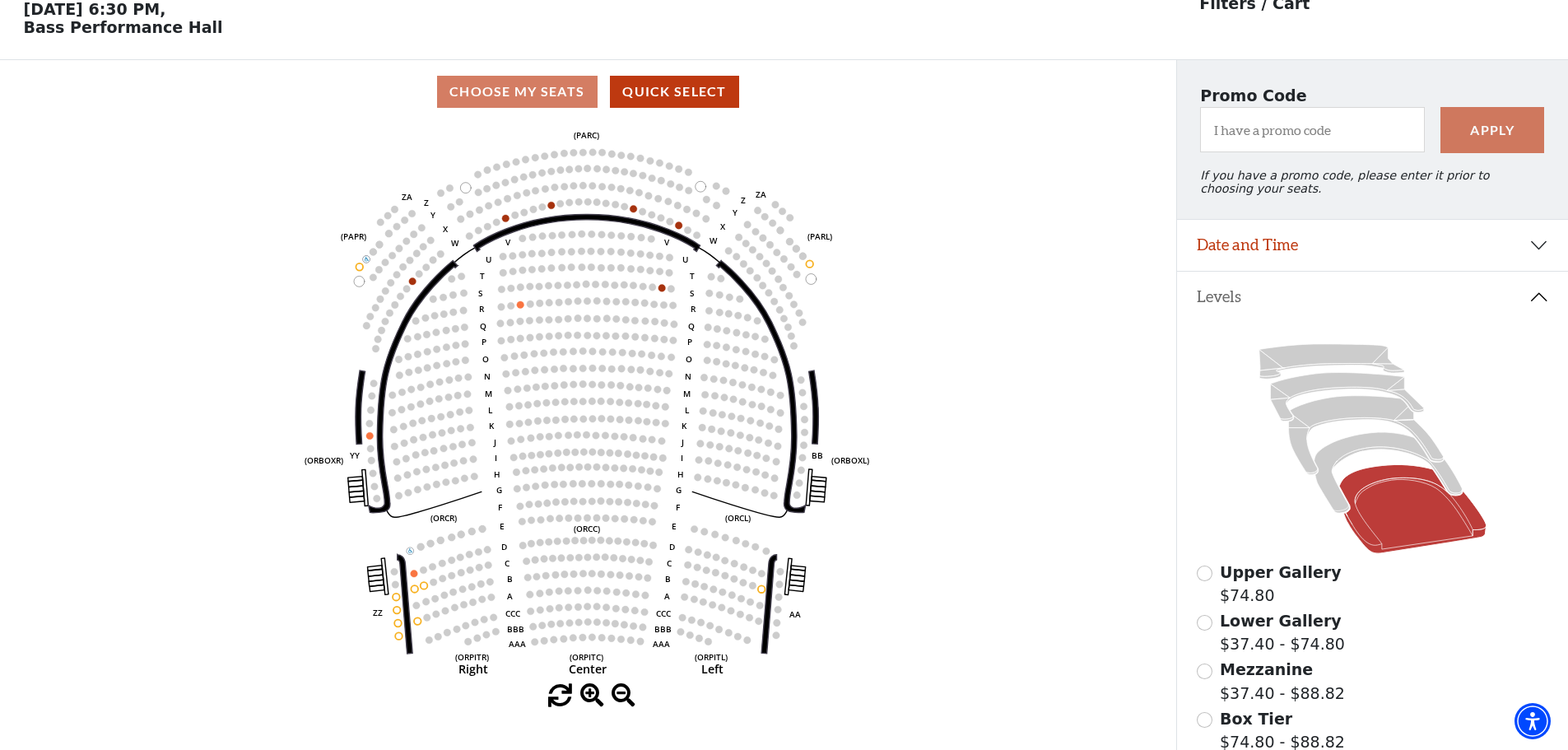
scroll to position [159, 0]
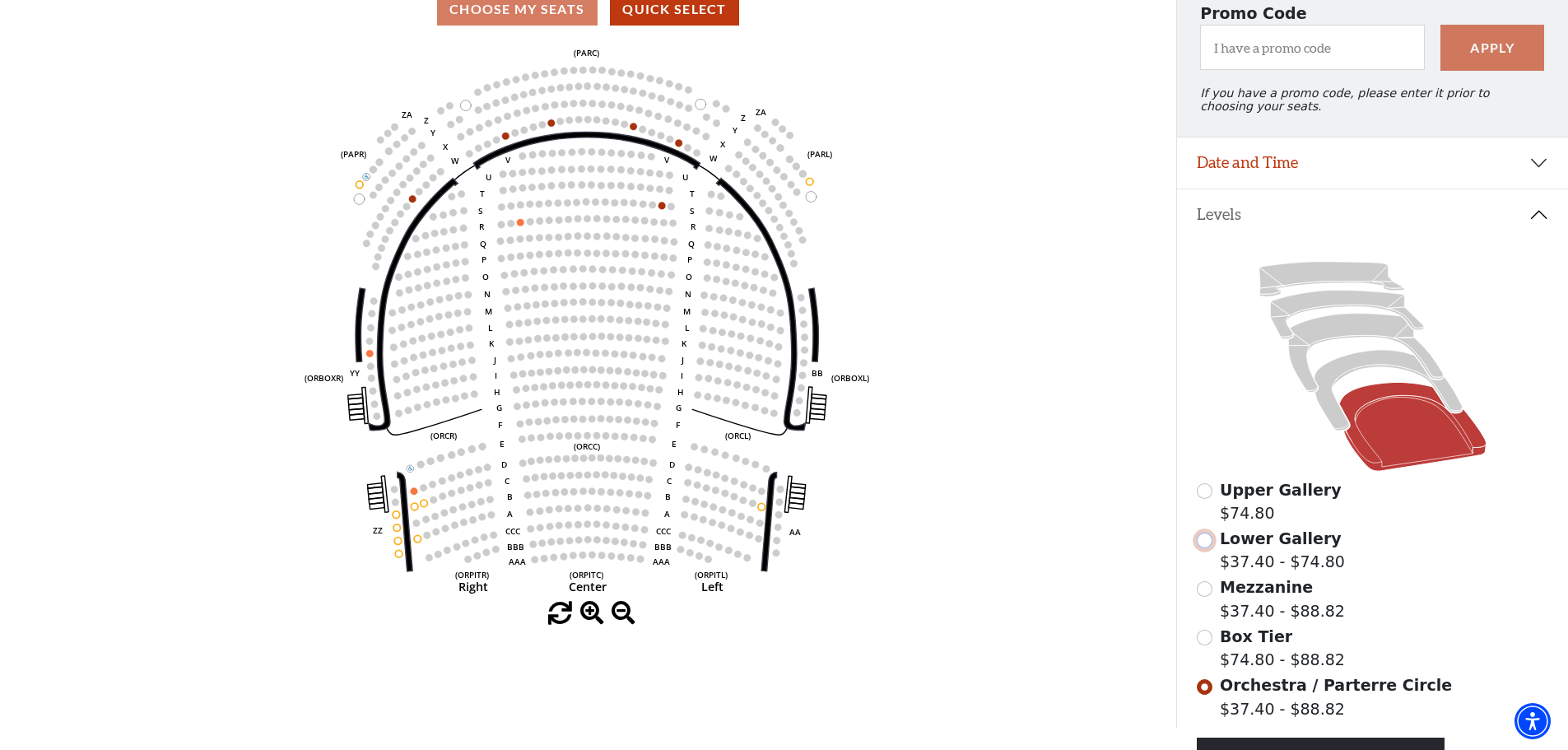
click at [1204, 548] on input "Lower Gallery$37.40 - $74.80\a" at bounding box center [1204, 540] width 16 height 16
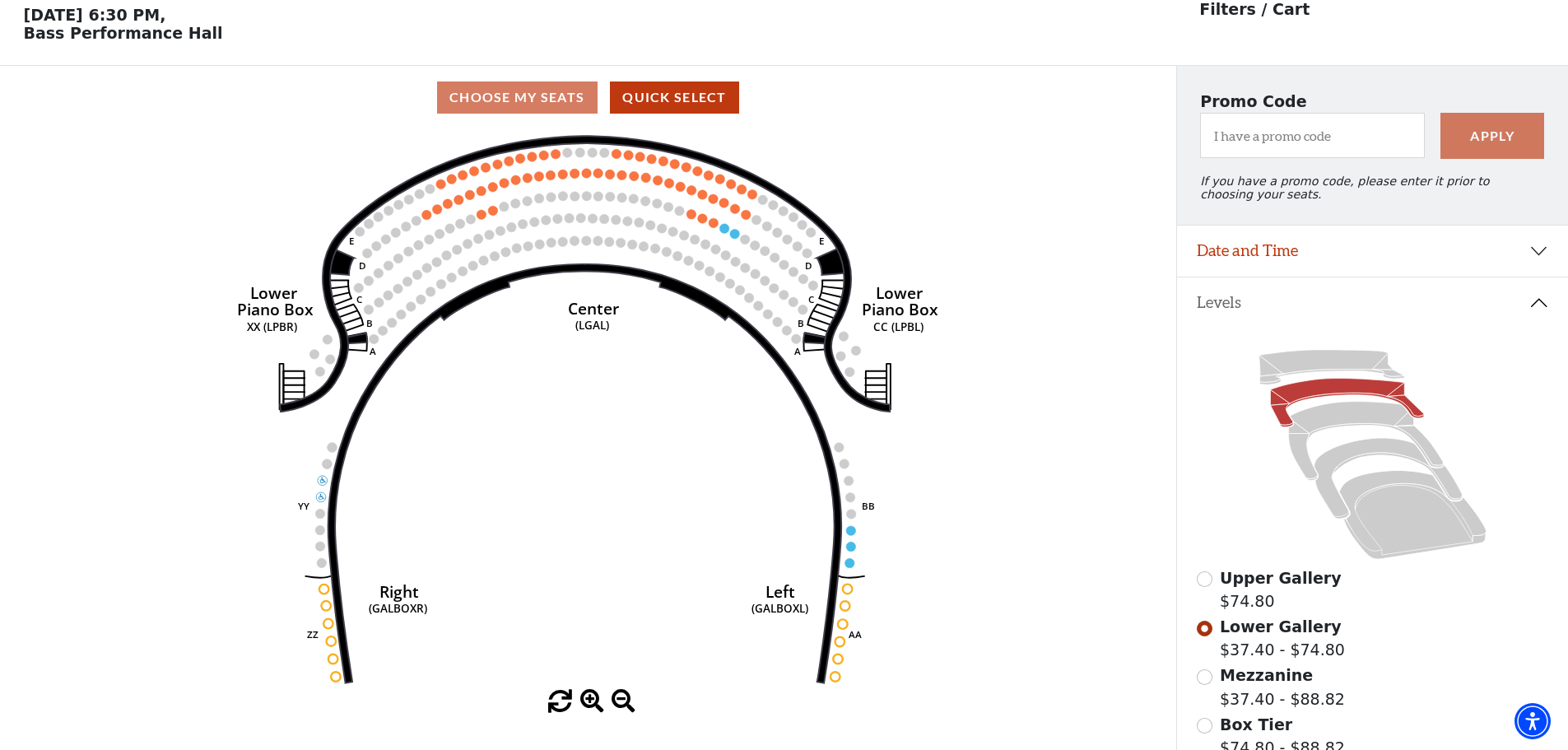
scroll to position [77, 0]
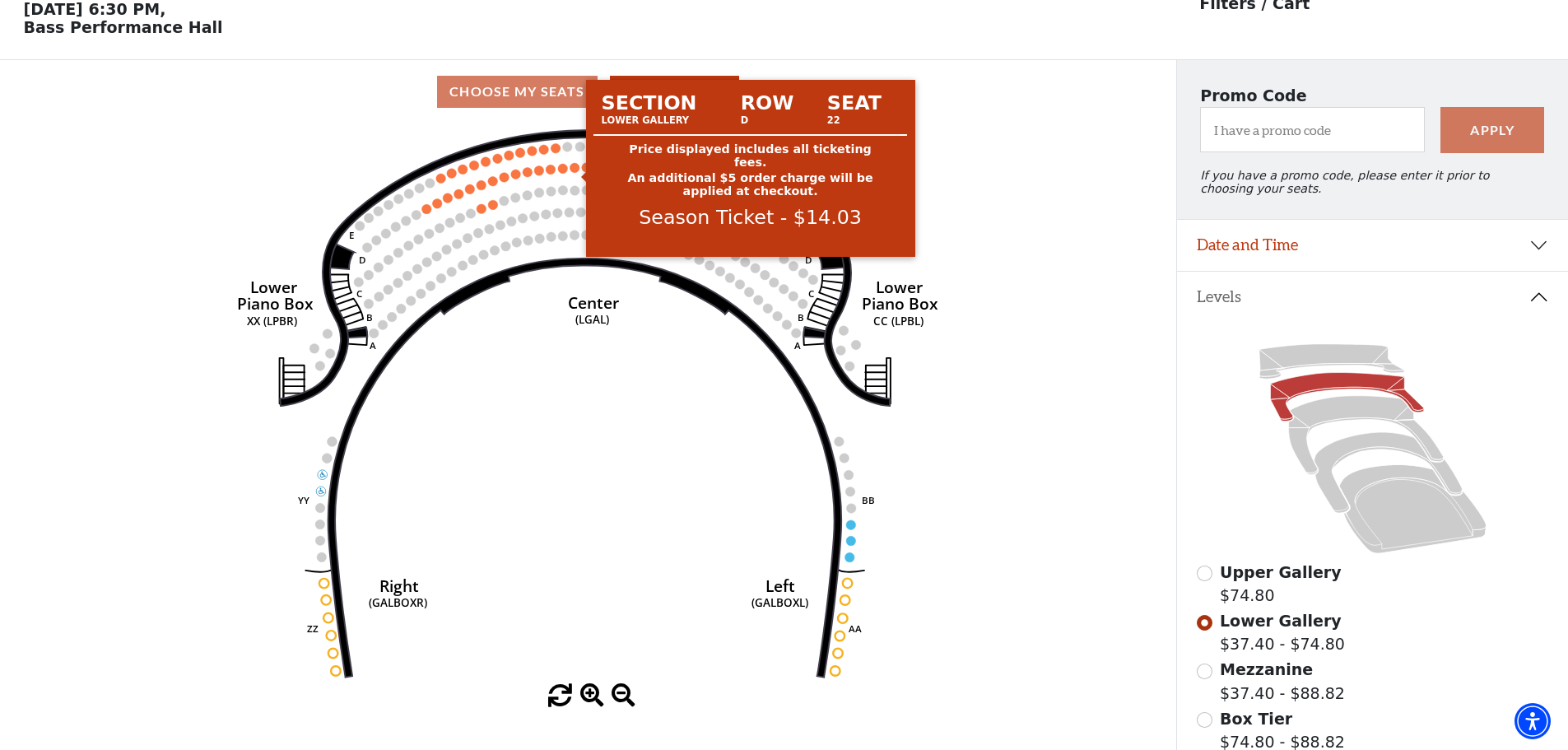
click at [574, 173] on circle at bounding box center [575, 167] width 10 height 10
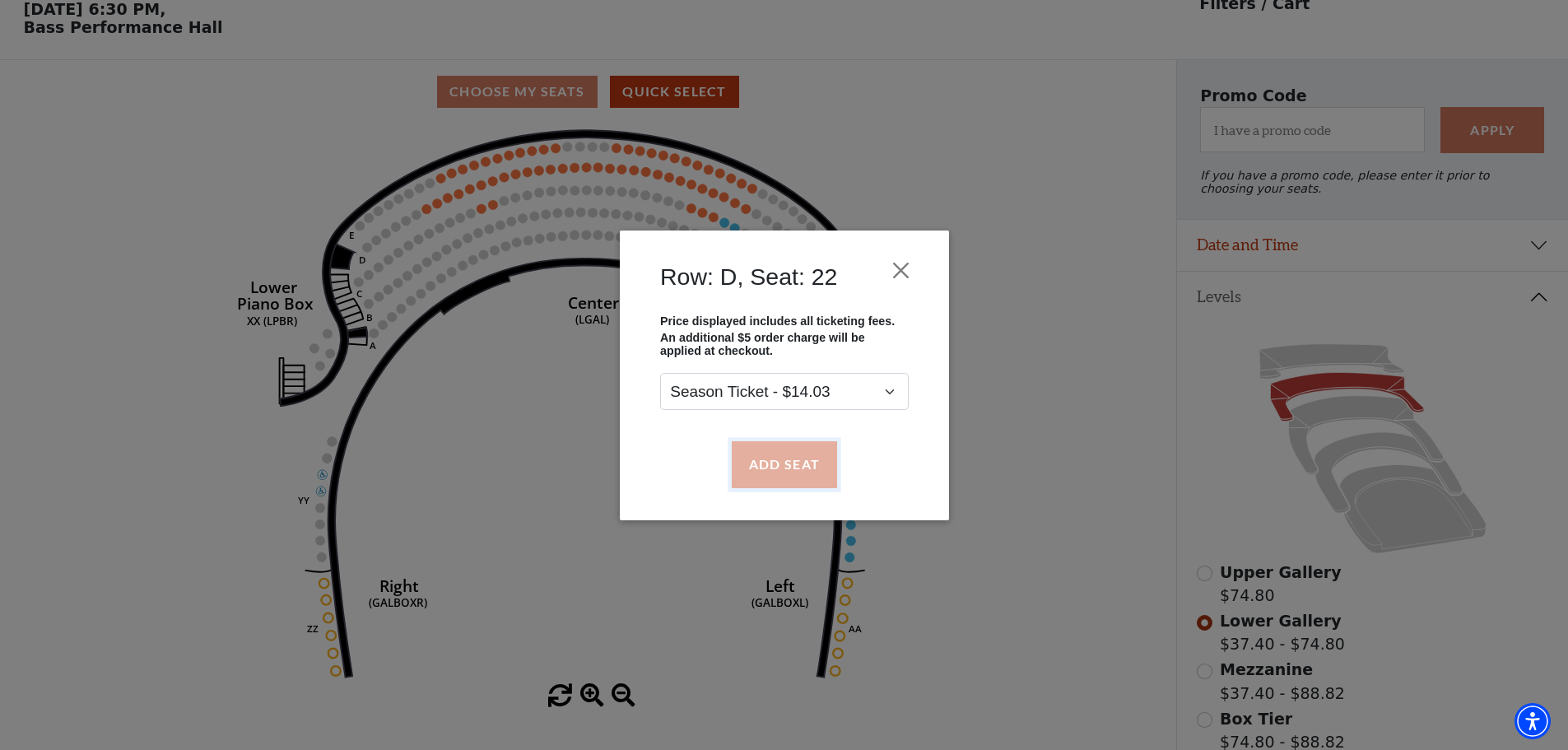
click at [790, 465] on button "Add Seat" at bounding box center [783, 464] width 105 height 46
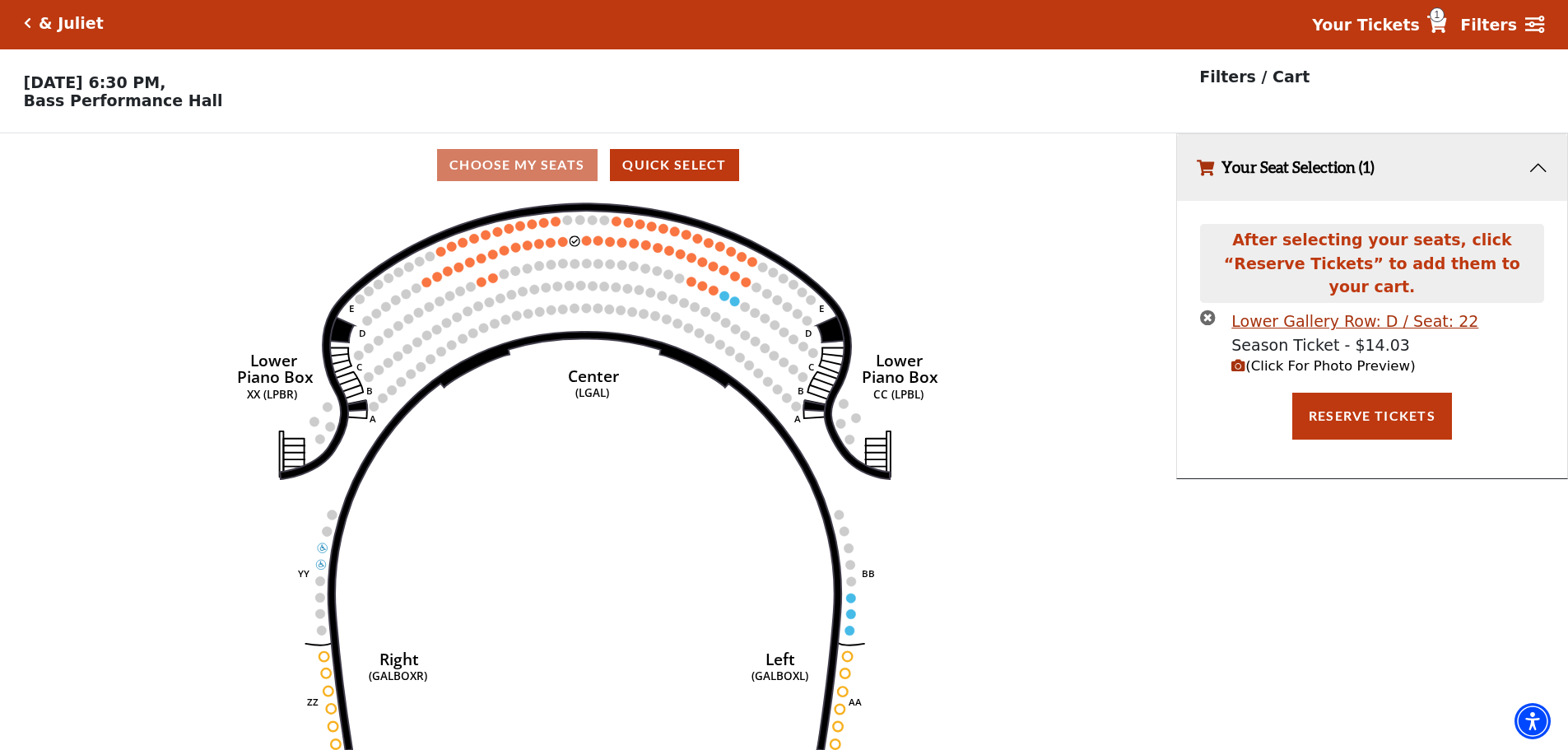
scroll to position [0, 0]
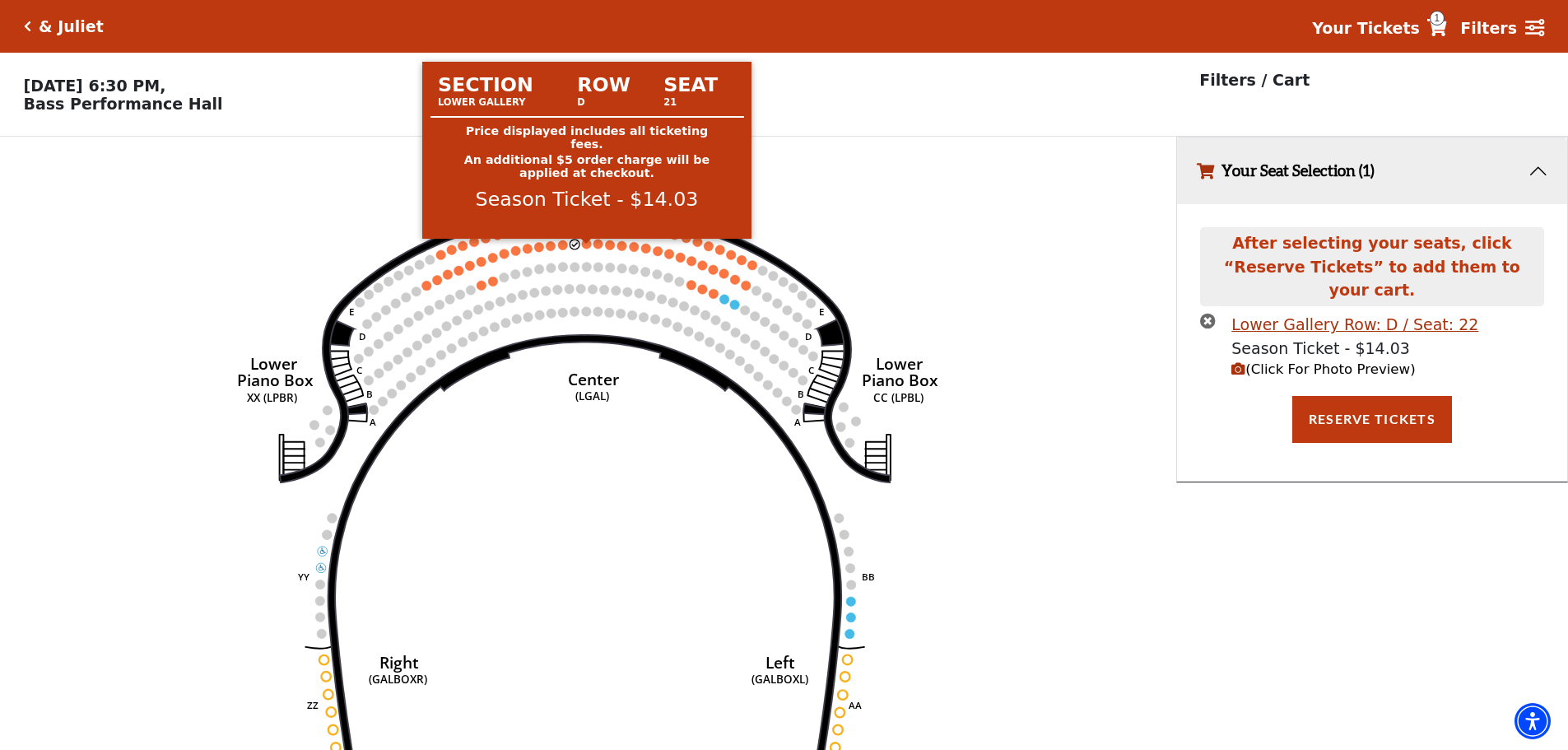
click at [588, 249] on circle at bounding box center [586, 243] width 10 height 10
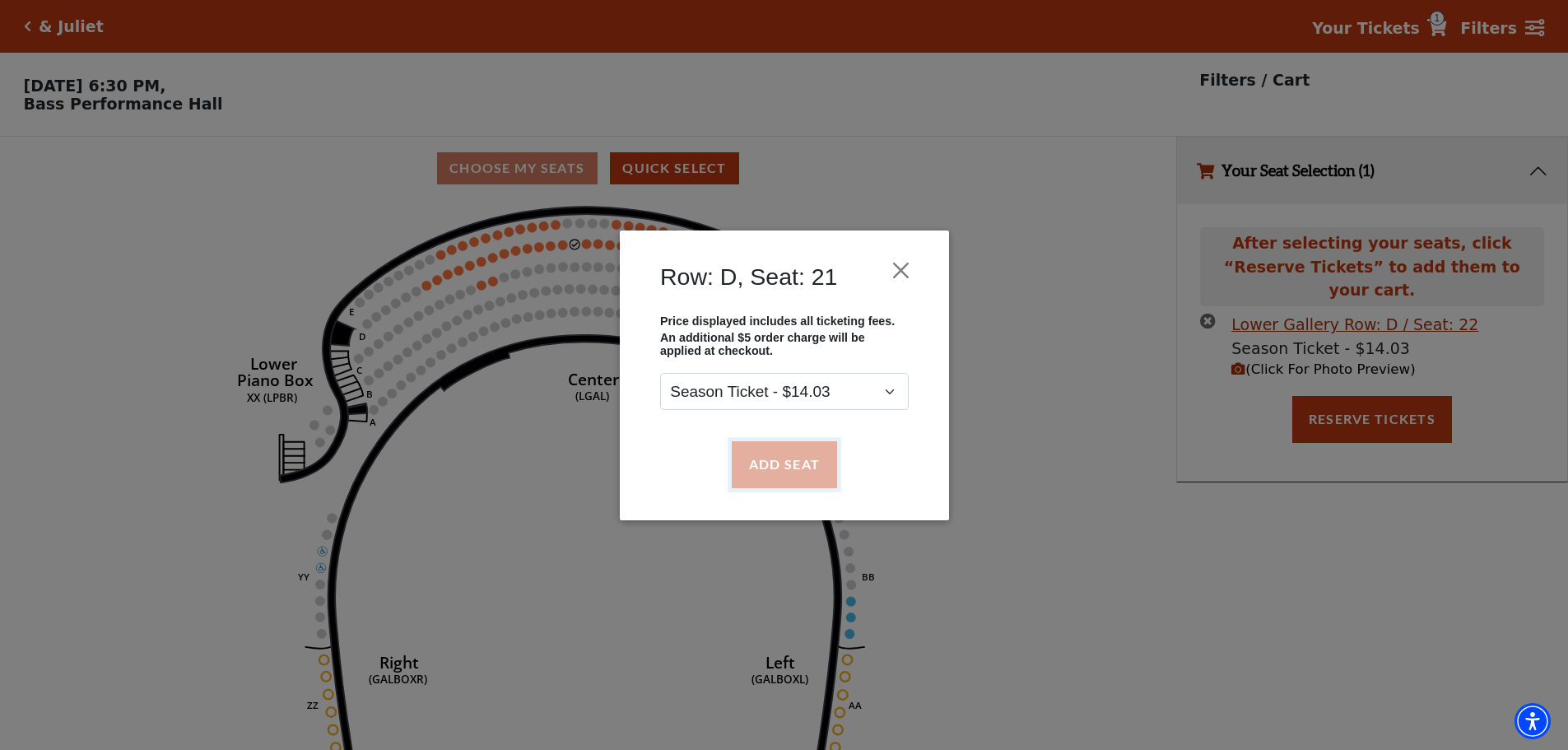
click at [792, 458] on button "Add Seat" at bounding box center [783, 464] width 105 height 46
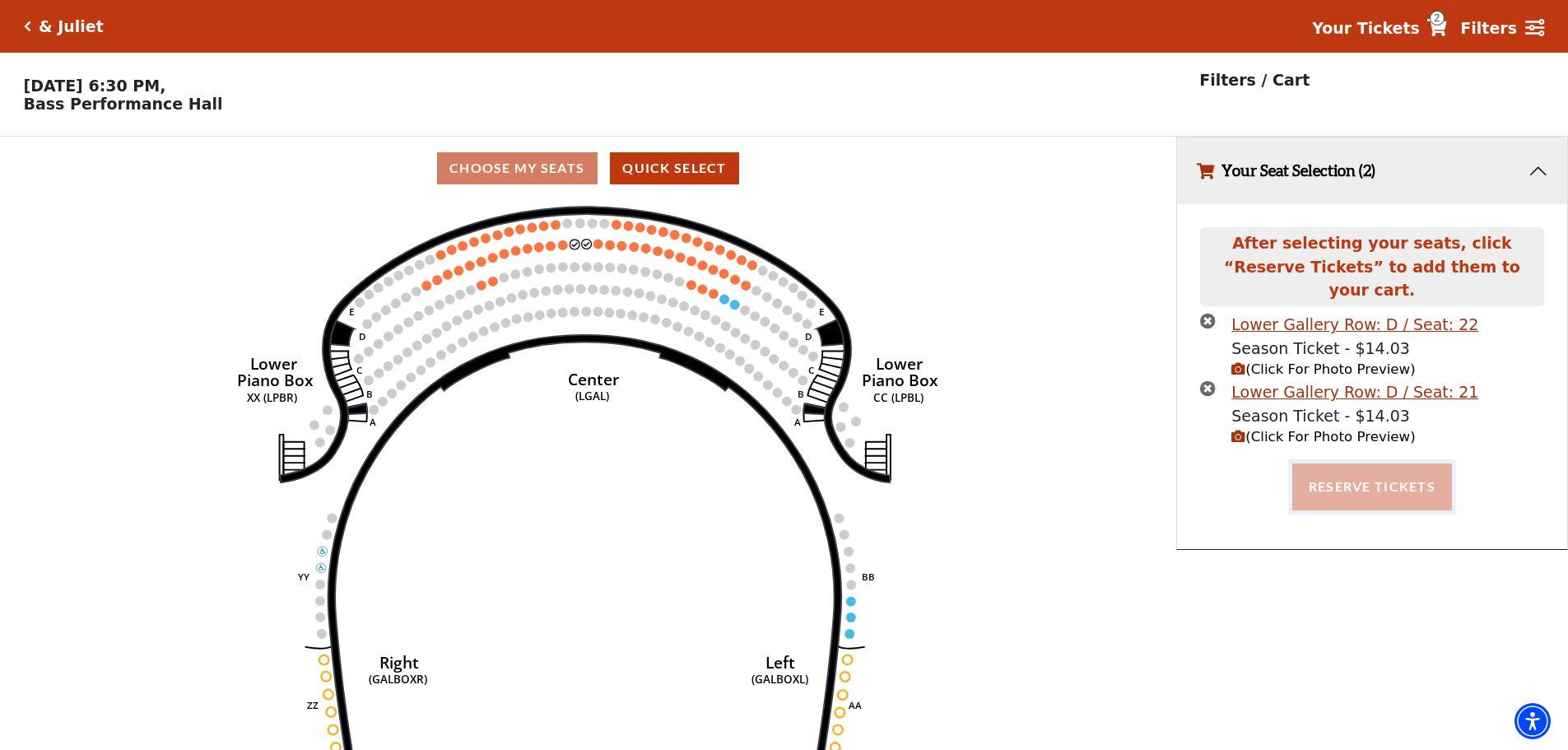
click at [1390, 468] on button "Reserve Tickets" at bounding box center [1372, 486] width 160 height 46
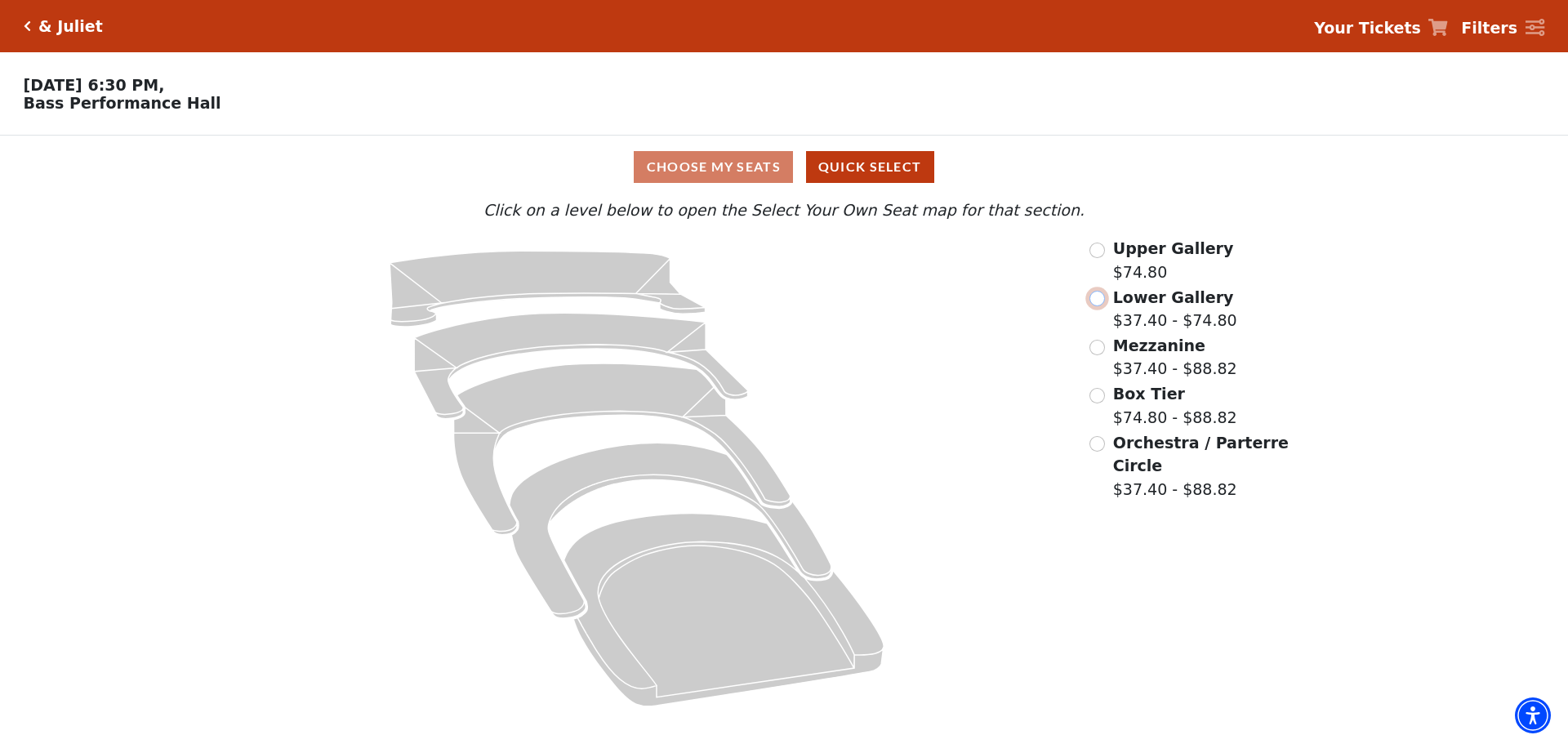
click at [1097, 299] on input "Lower Gallery$37.40 - $74.80\a" at bounding box center [1097, 299] width 16 height 16
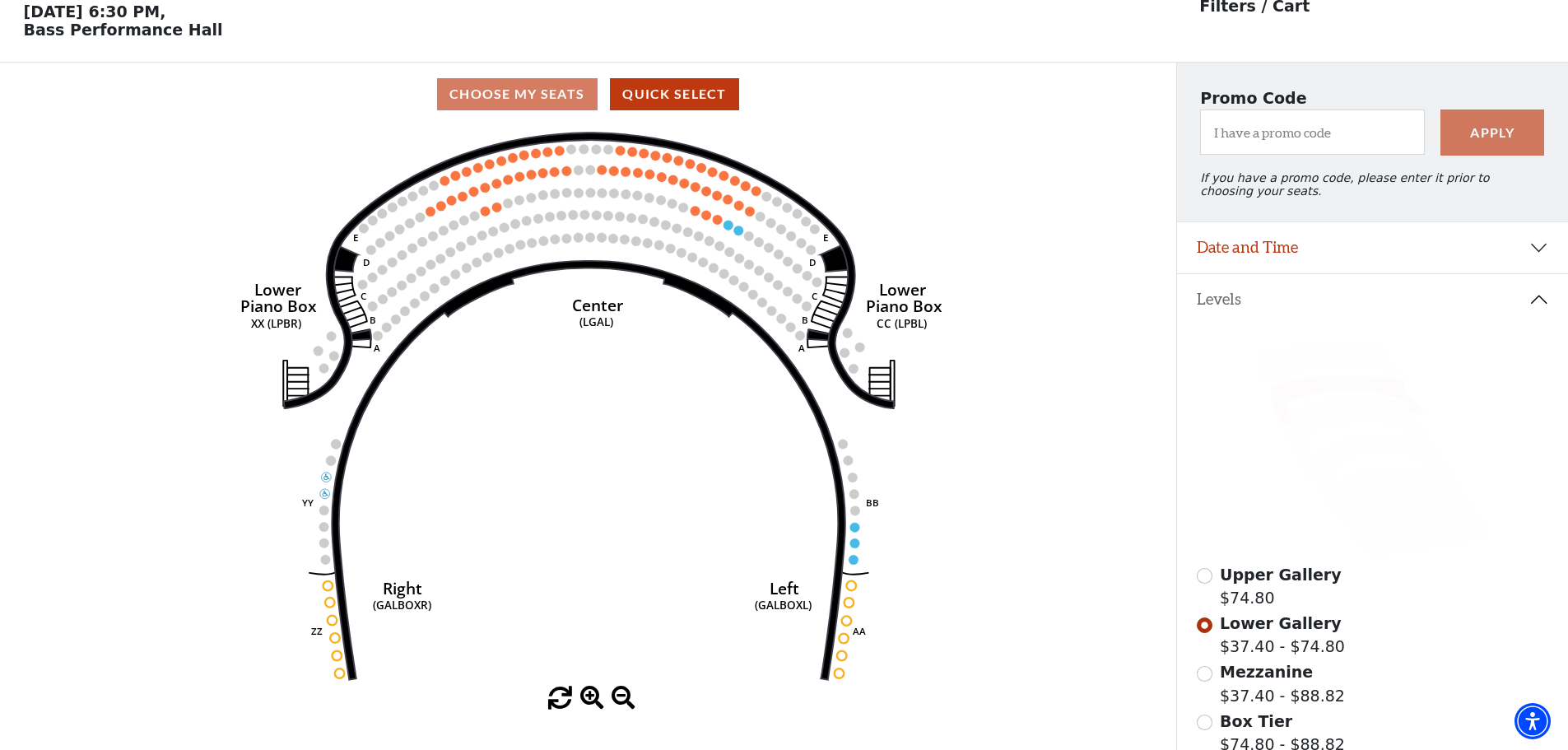
scroll to position [77, 0]
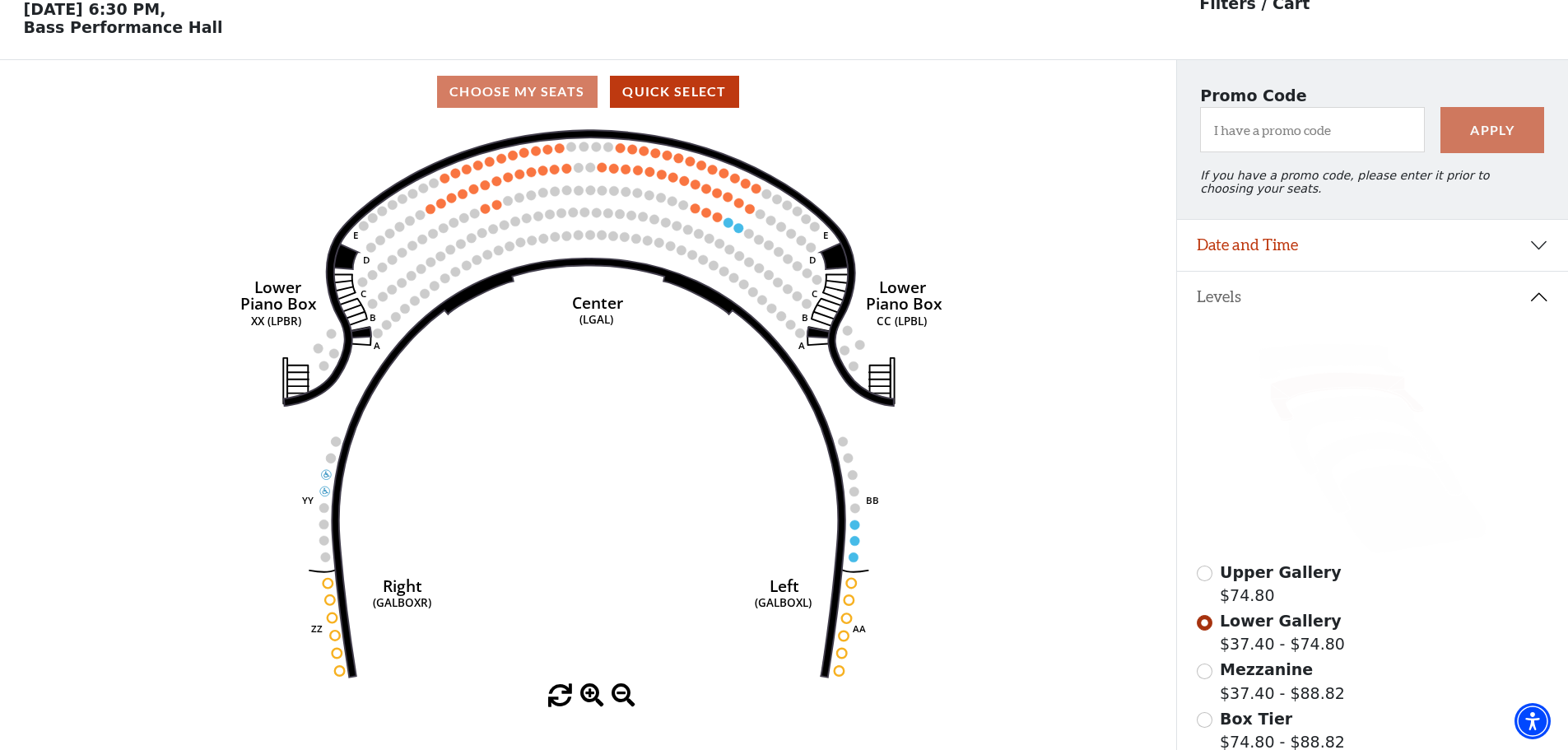
click at [603, 173] on use "Seat Selected" at bounding box center [602, 167] width 10 height 10
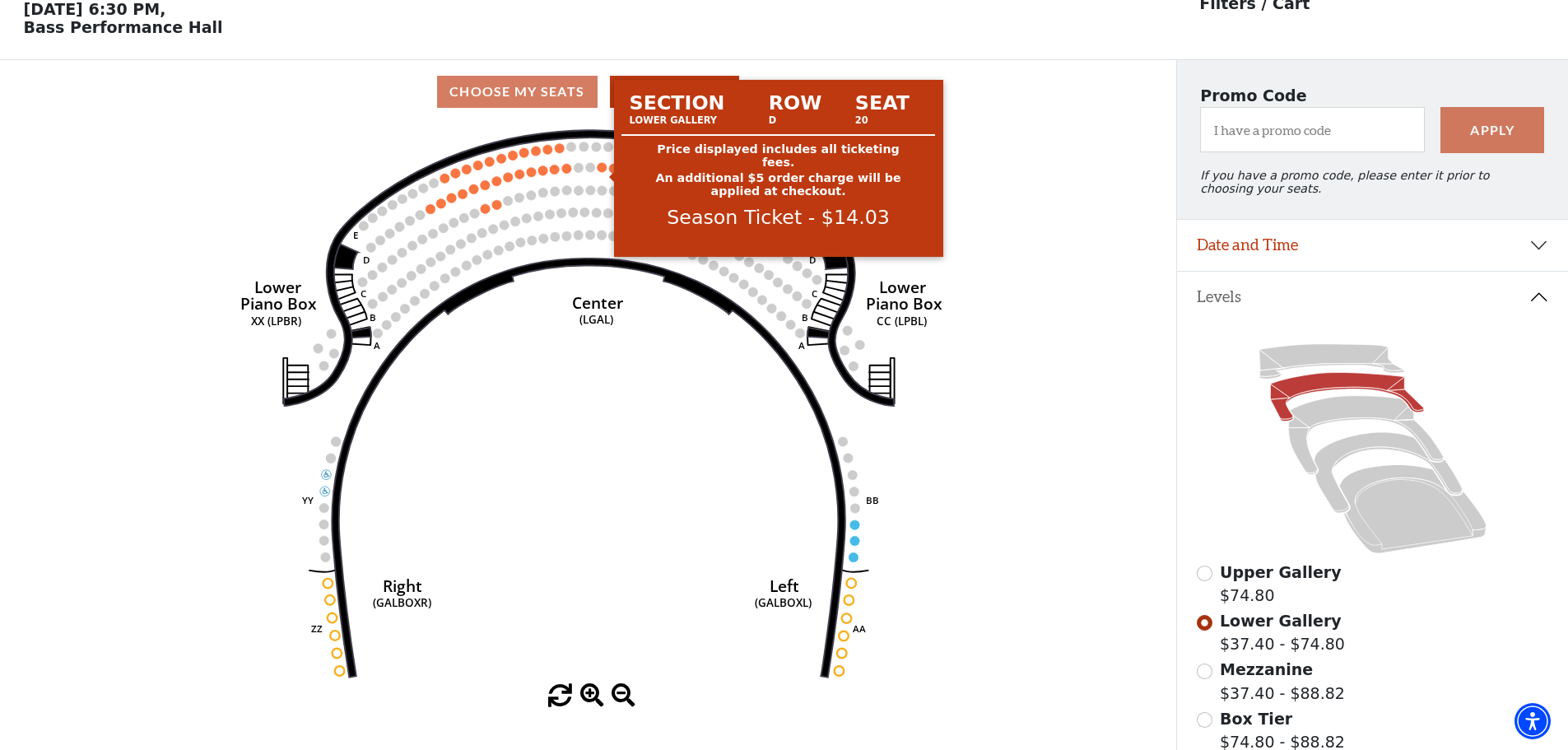
click at [603, 172] on circle at bounding box center [602, 166] width 10 height 10
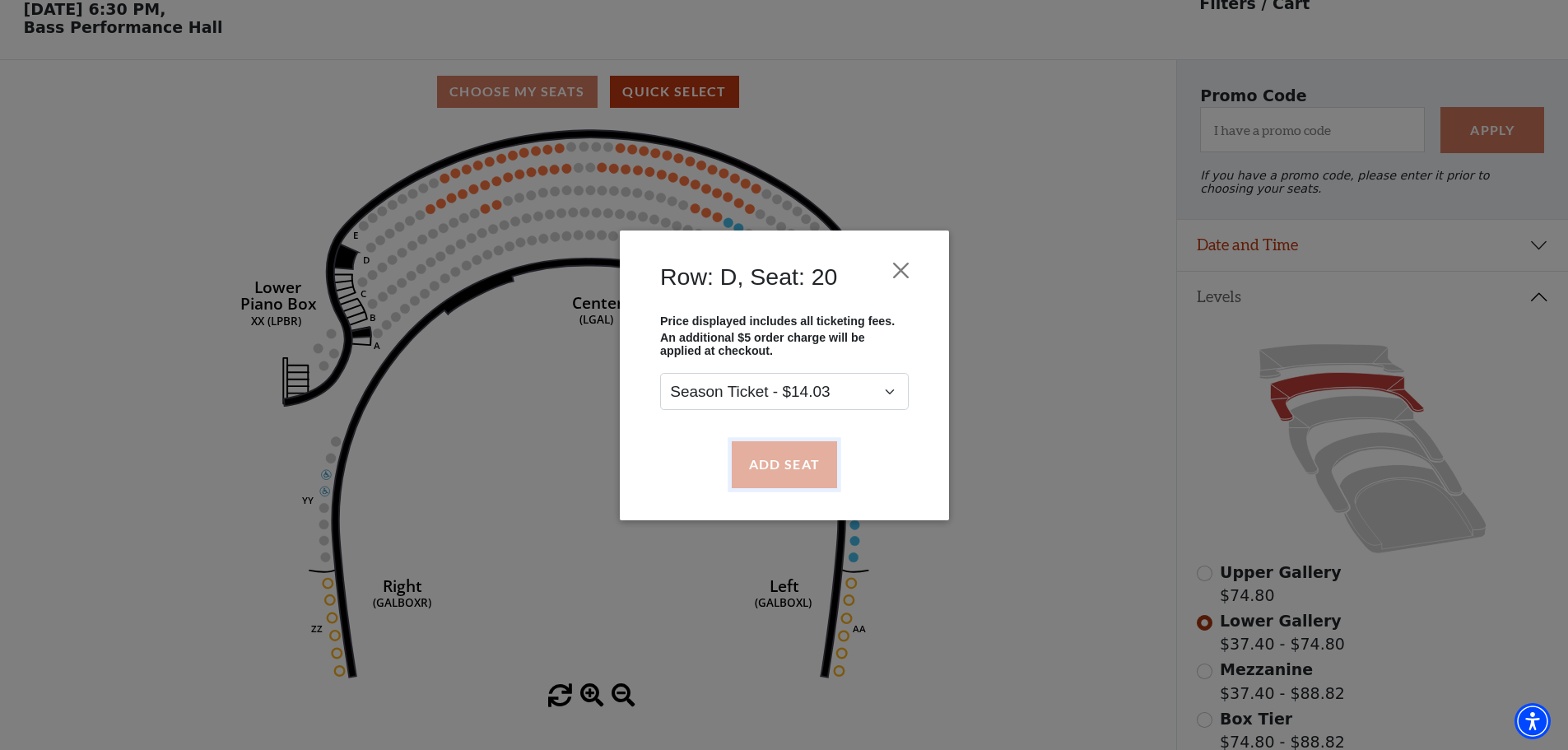
click at [784, 465] on button "Add Seat" at bounding box center [783, 464] width 105 height 46
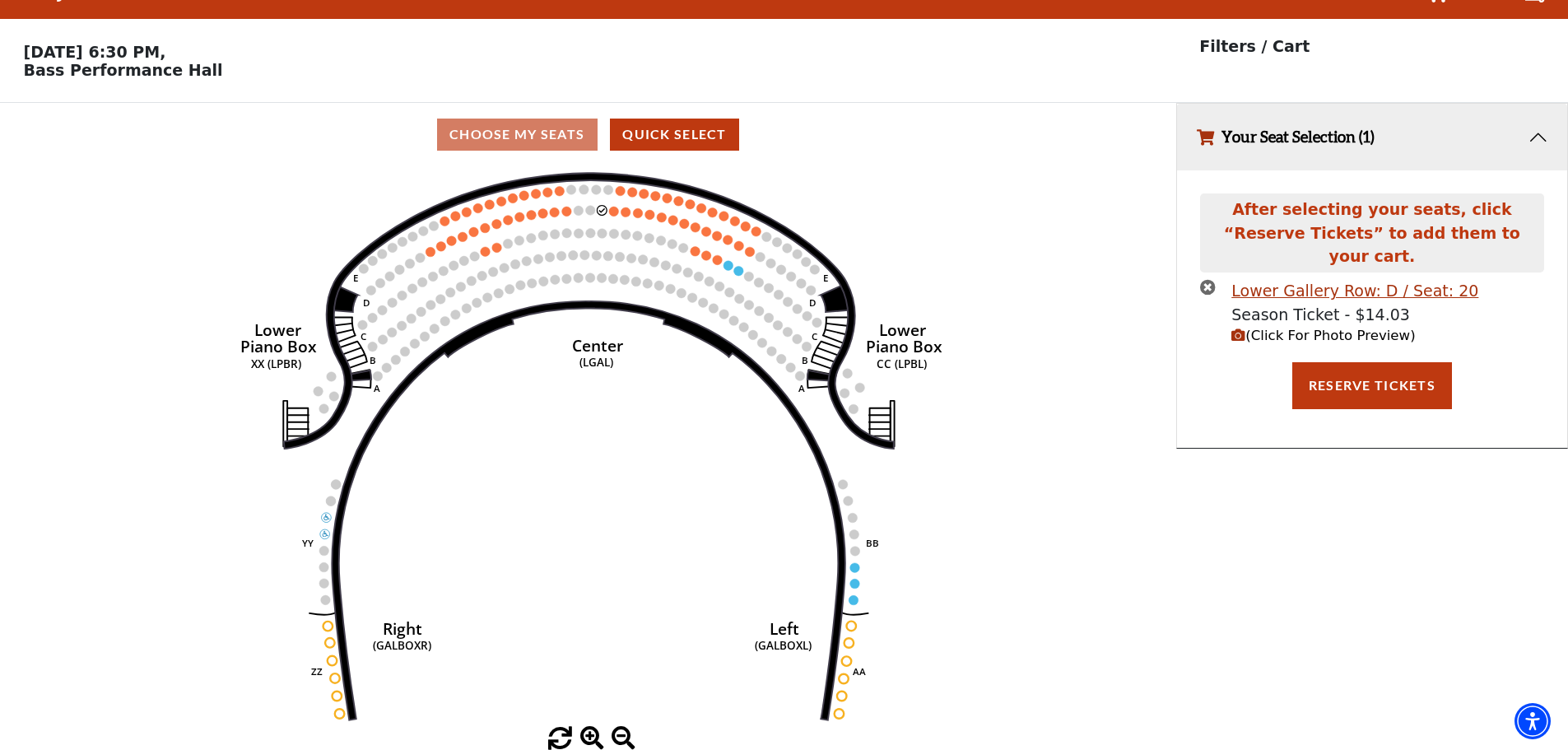
scroll to position [0, 0]
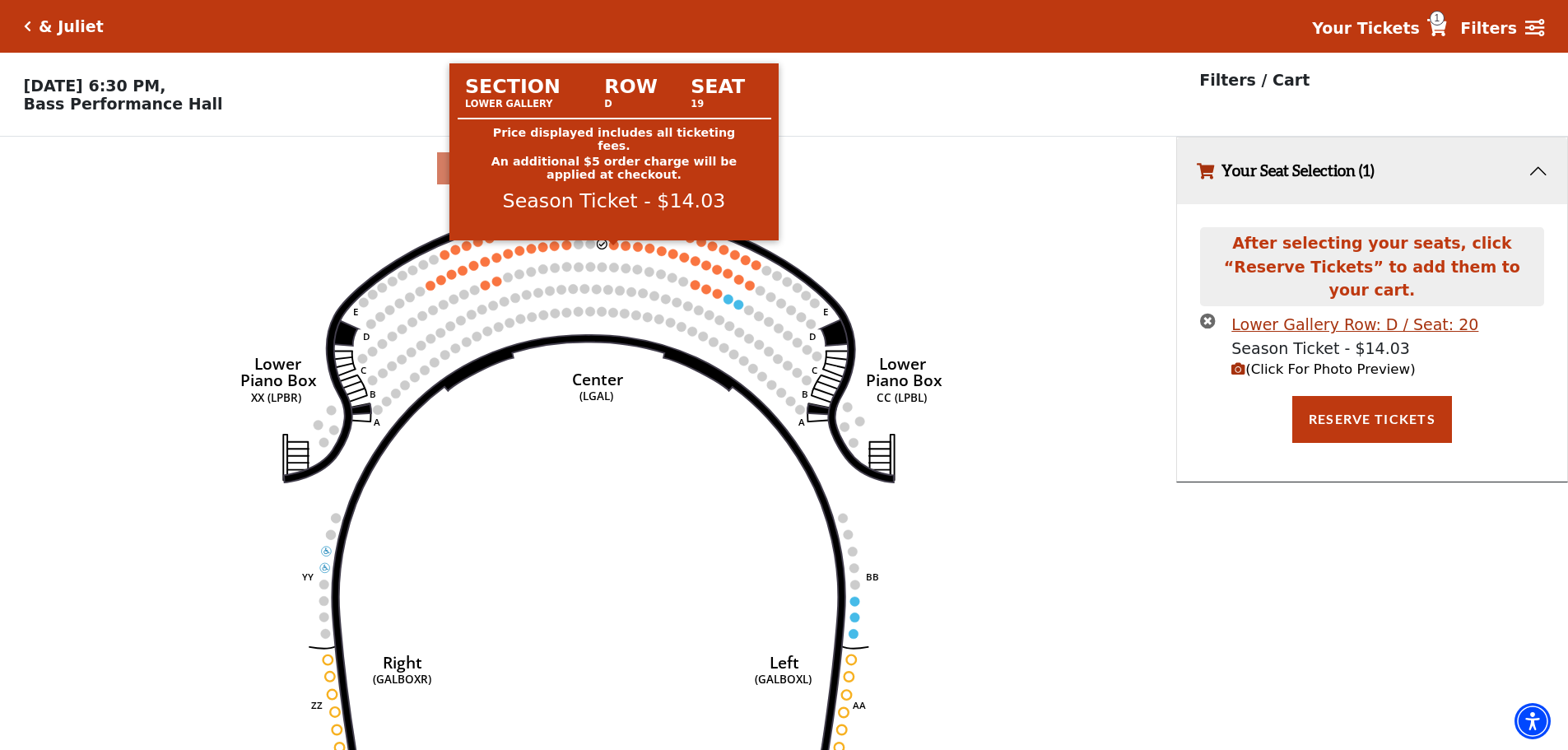
click at [610, 250] on circle at bounding box center [613, 244] width 10 height 10
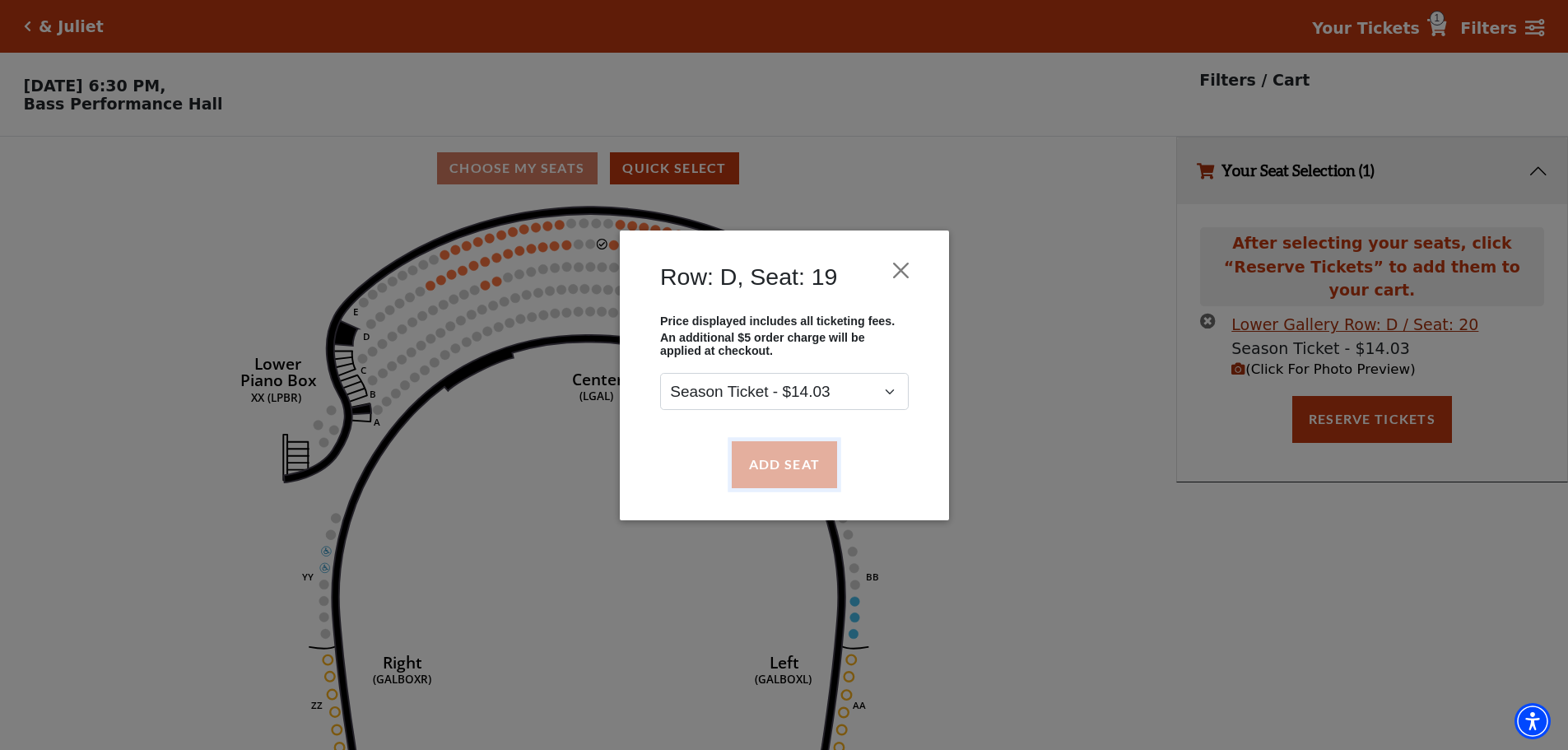
click at [814, 459] on button "Add Seat" at bounding box center [783, 464] width 105 height 46
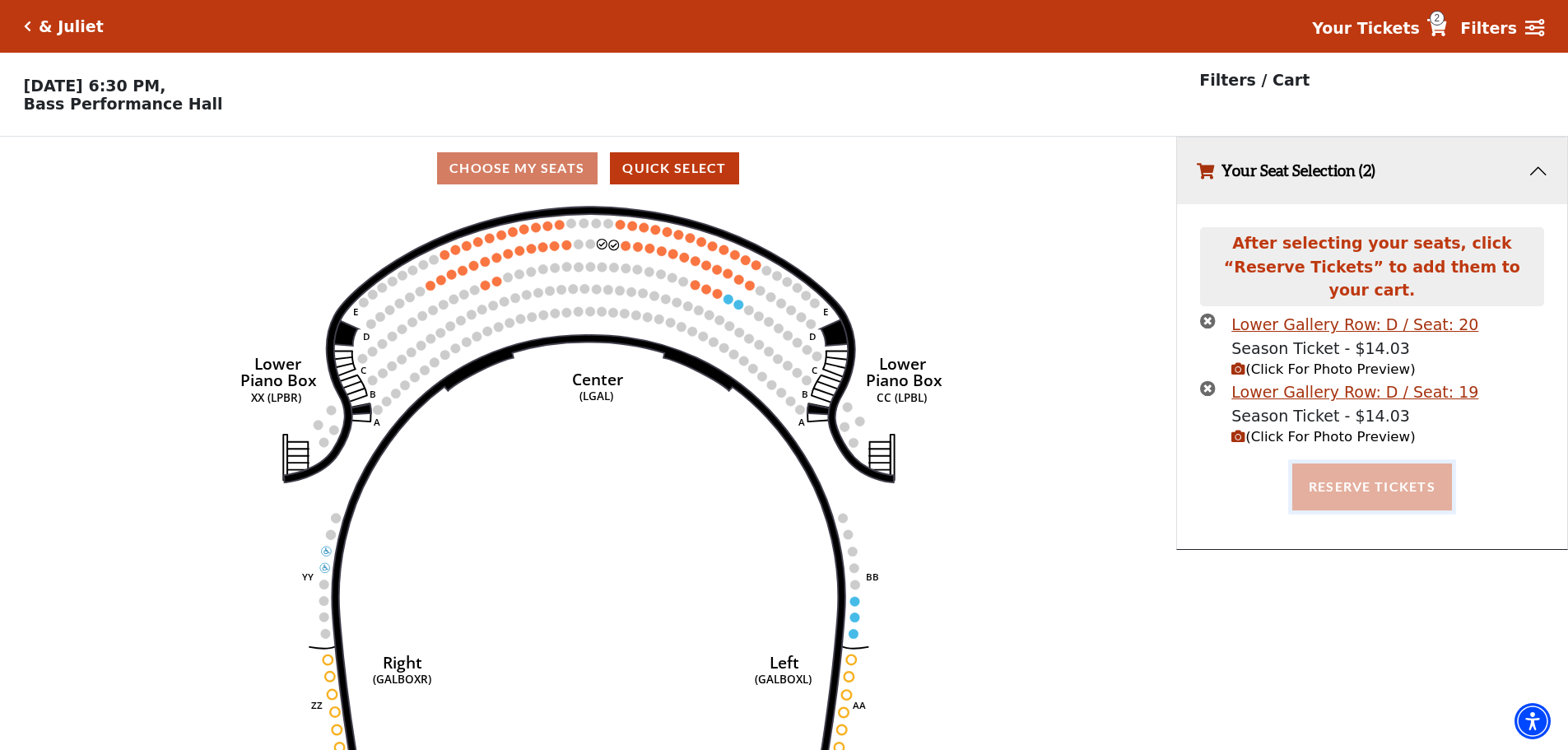
click at [1394, 479] on button "Reserve Tickets" at bounding box center [1372, 486] width 160 height 46
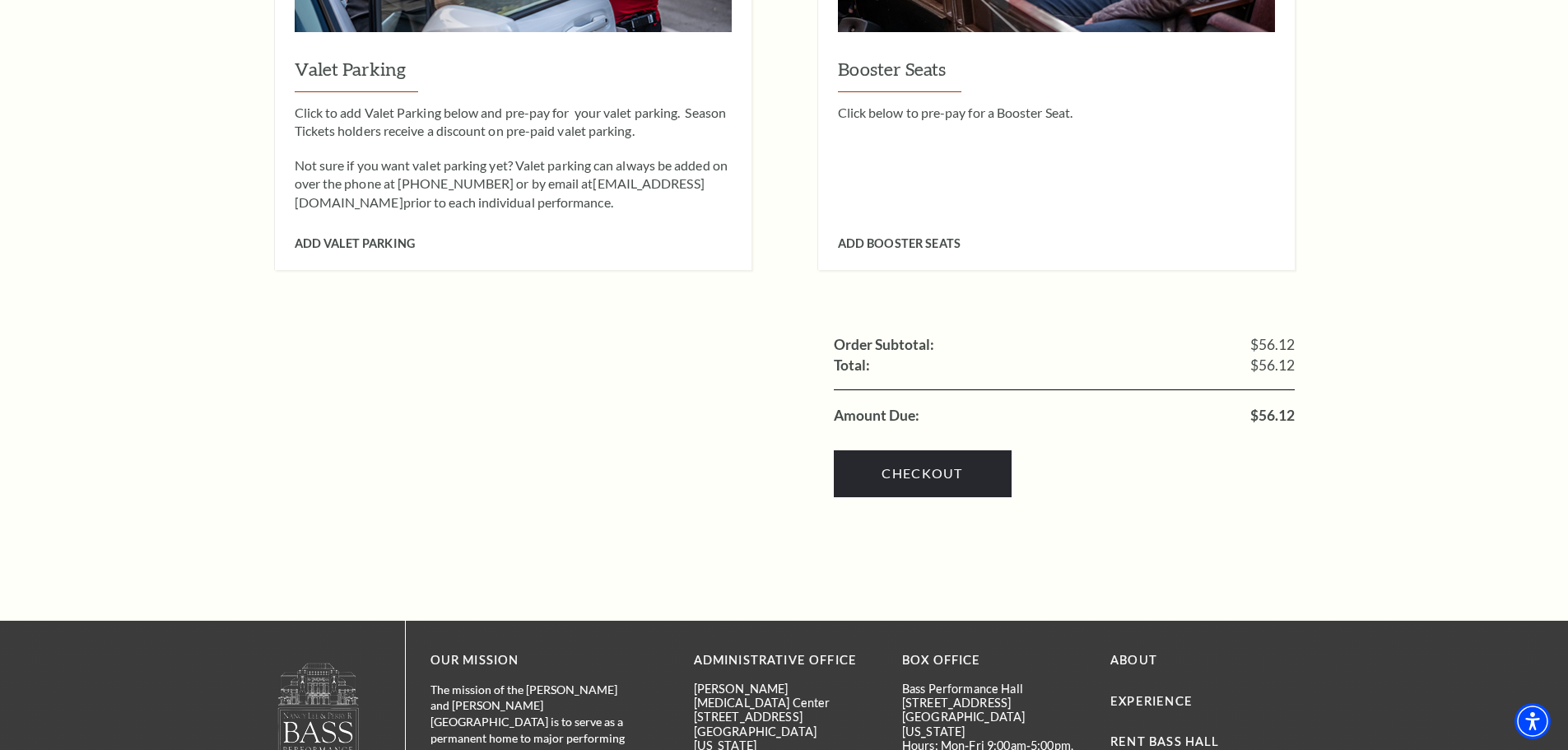
scroll to position [2223, 0]
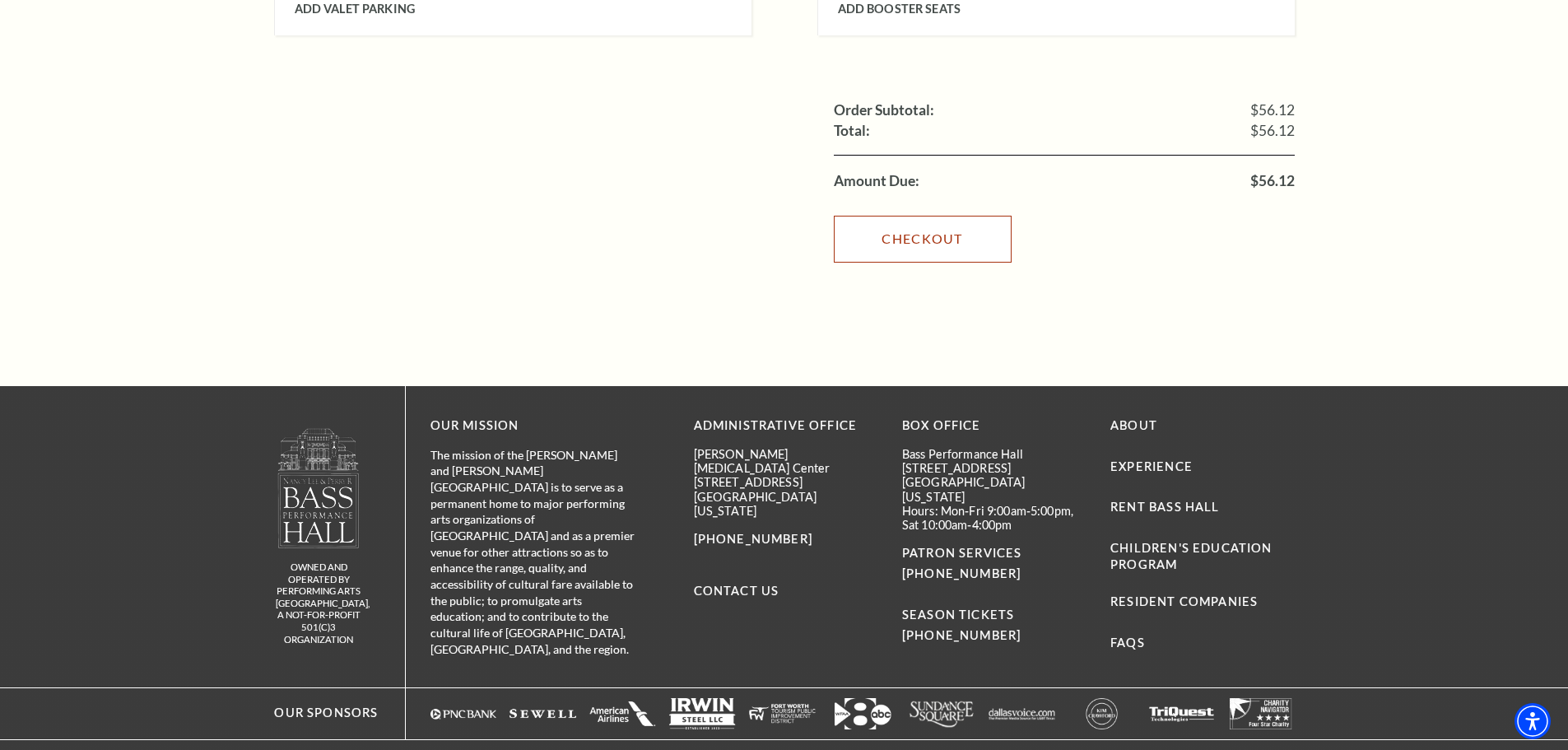
click at [967, 216] on link "Checkout" at bounding box center [923, 238] width 177 height 46
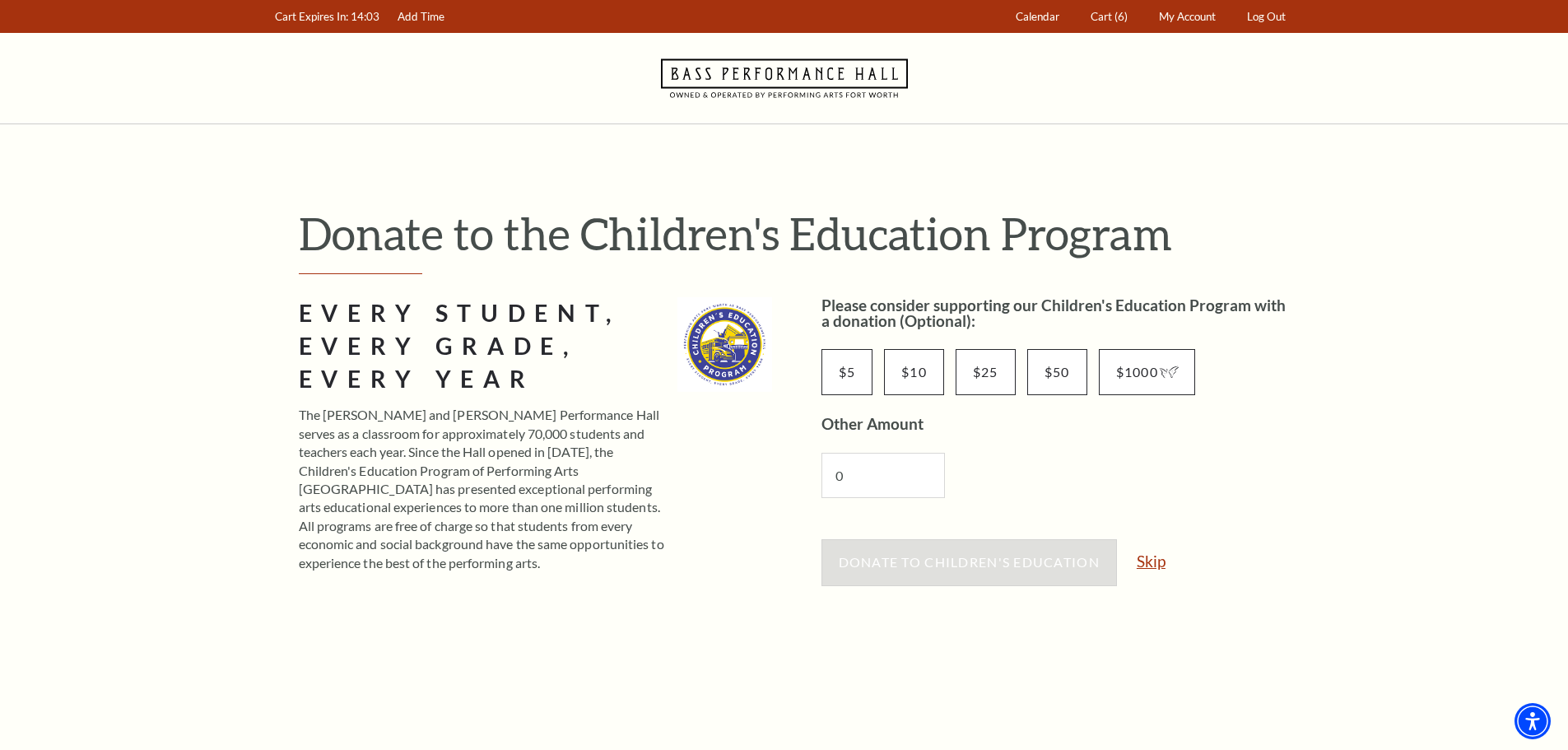
click at [1157, 555] on link "Skip" at bounding box center [1151, 561] width 29 height 16
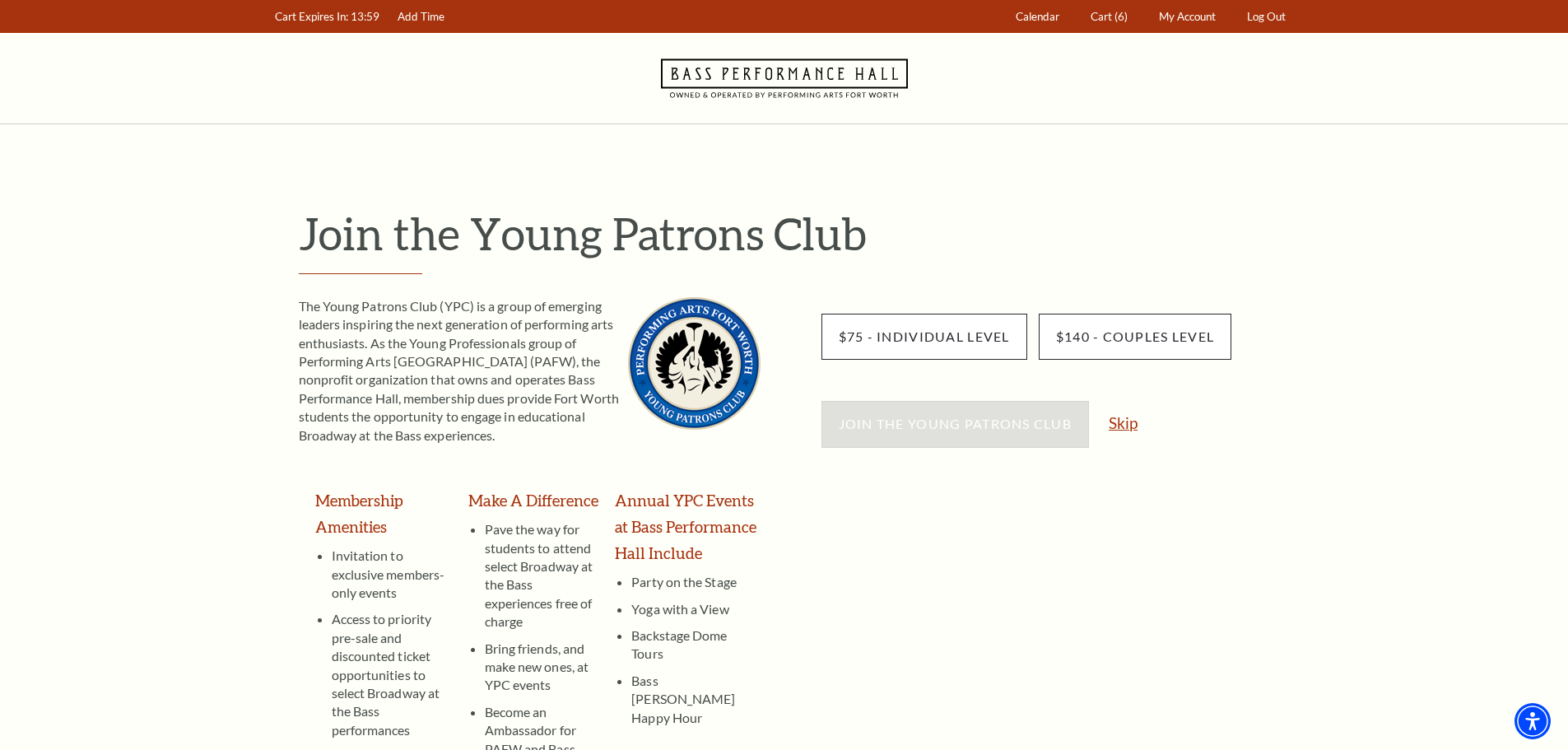
click at [1127, 425] on link "Skip" at bounding box center [1123, 423] width 29 height 16
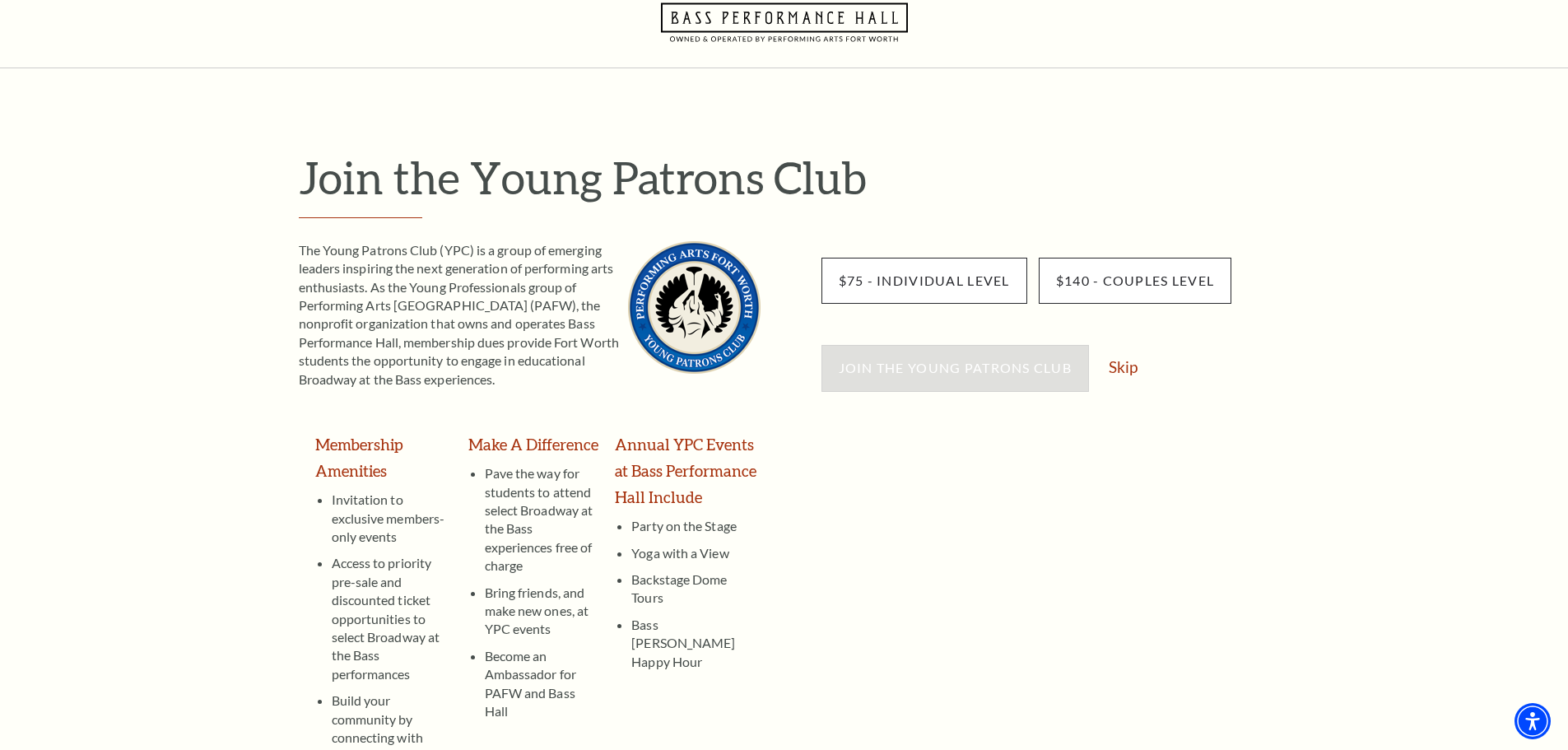
scroll to position [247, 0]
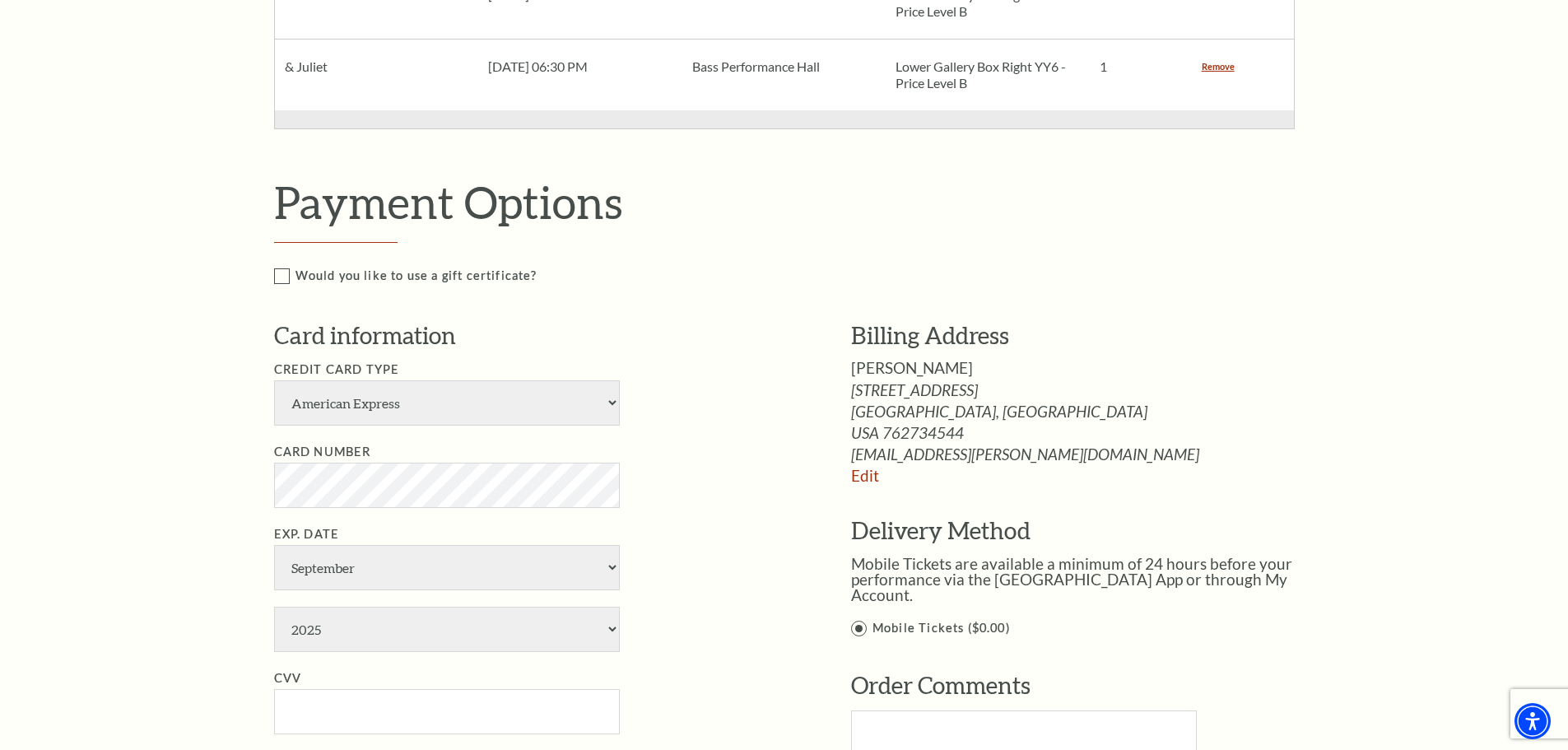
scroll to position [1235, 0]
click at [564, 397] on select "American Express Visa Master Card Discover" at bounding box center [446, 401] width 345 height 45
select select "24"
click at [274, 378] on select "American Express Visa Master Card Discover" at bounding box center [446, 401] width 345 height 45
select select "2027"
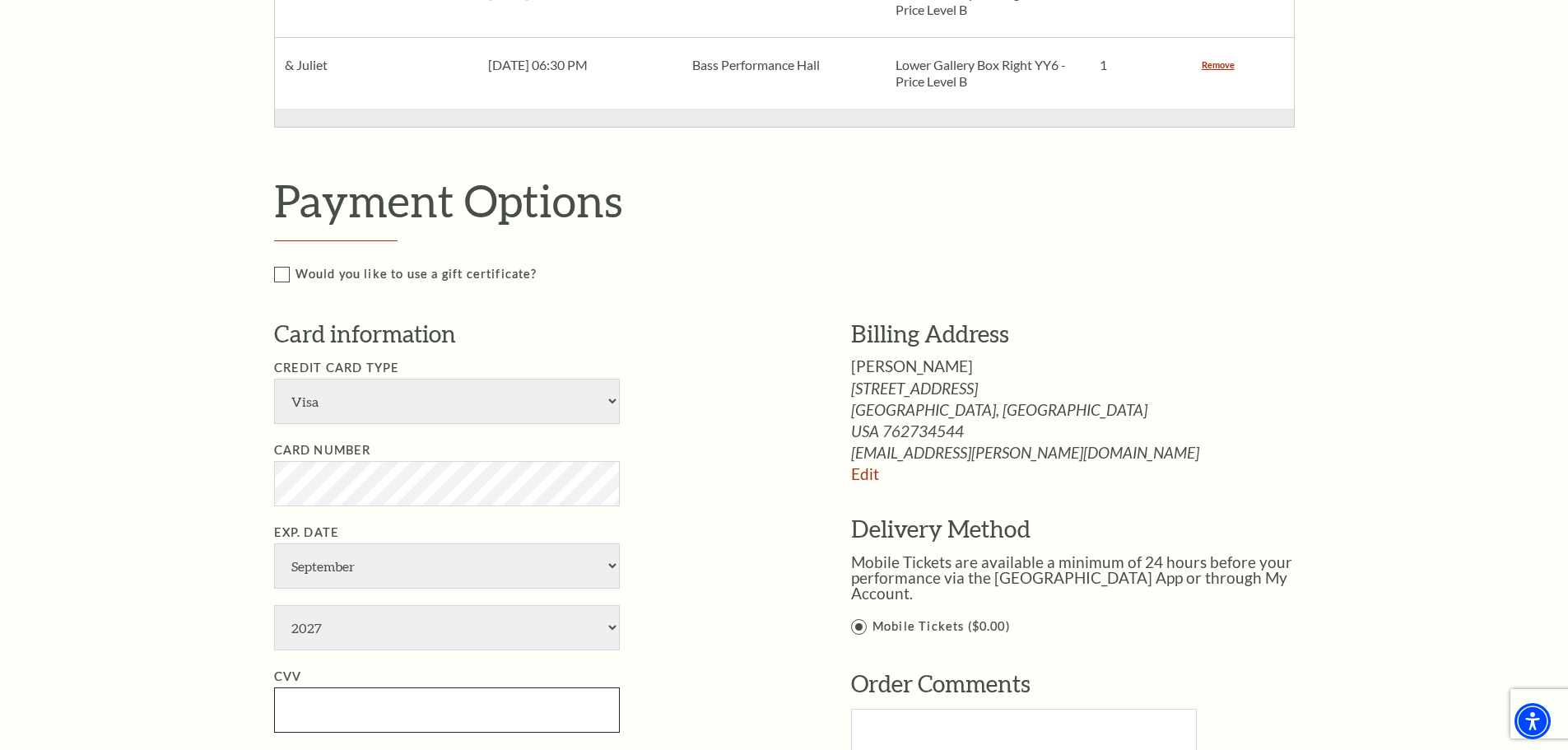
type input "278"
type input "[PERSON_NAME]"
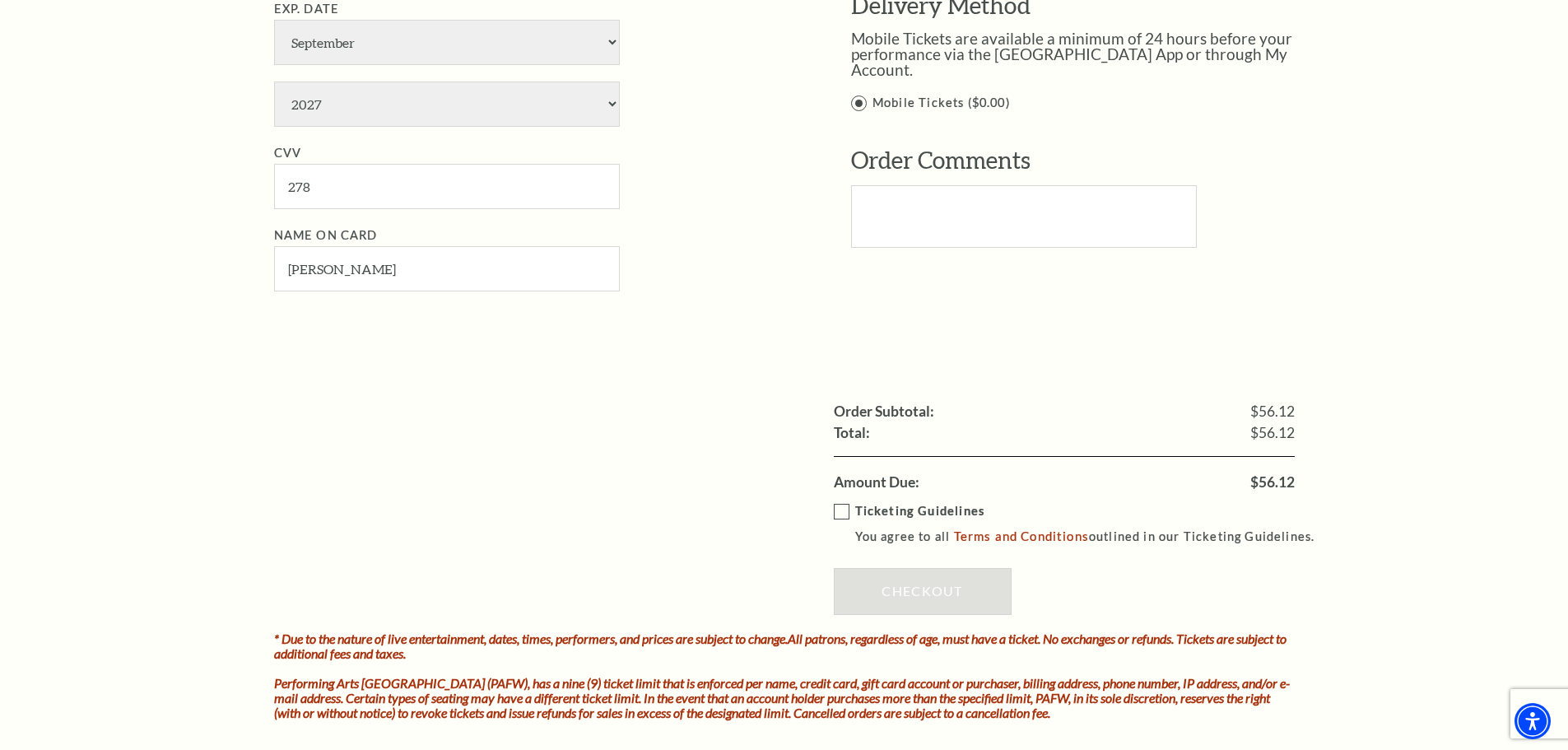
scroll to position [1811, 0]
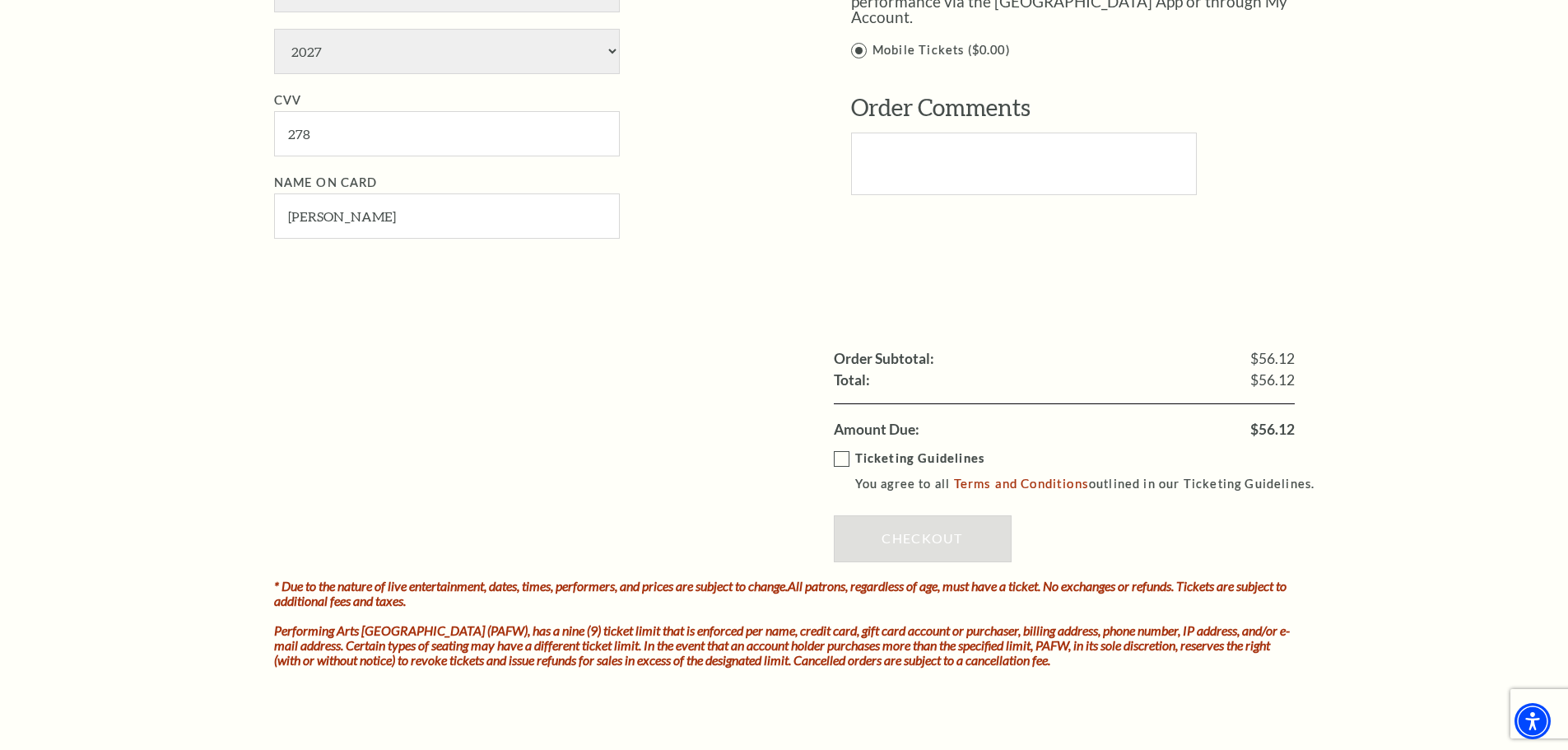
click at [841, 459] on label "Ticketing Guidelines You agree to all Terms and Conditions outlined in our Tick…" at bounding box center [1082, 472] width 497 height 45
click at [0, 0] on input "Ticketing Guidelines You agree to all Terms and Conditions outlined in our Tick…" at bounding box center [0, 0] width 0 height 0
click at [921, 534] on link "Checkout" at bounding box center [923, 538] width 177 height 46
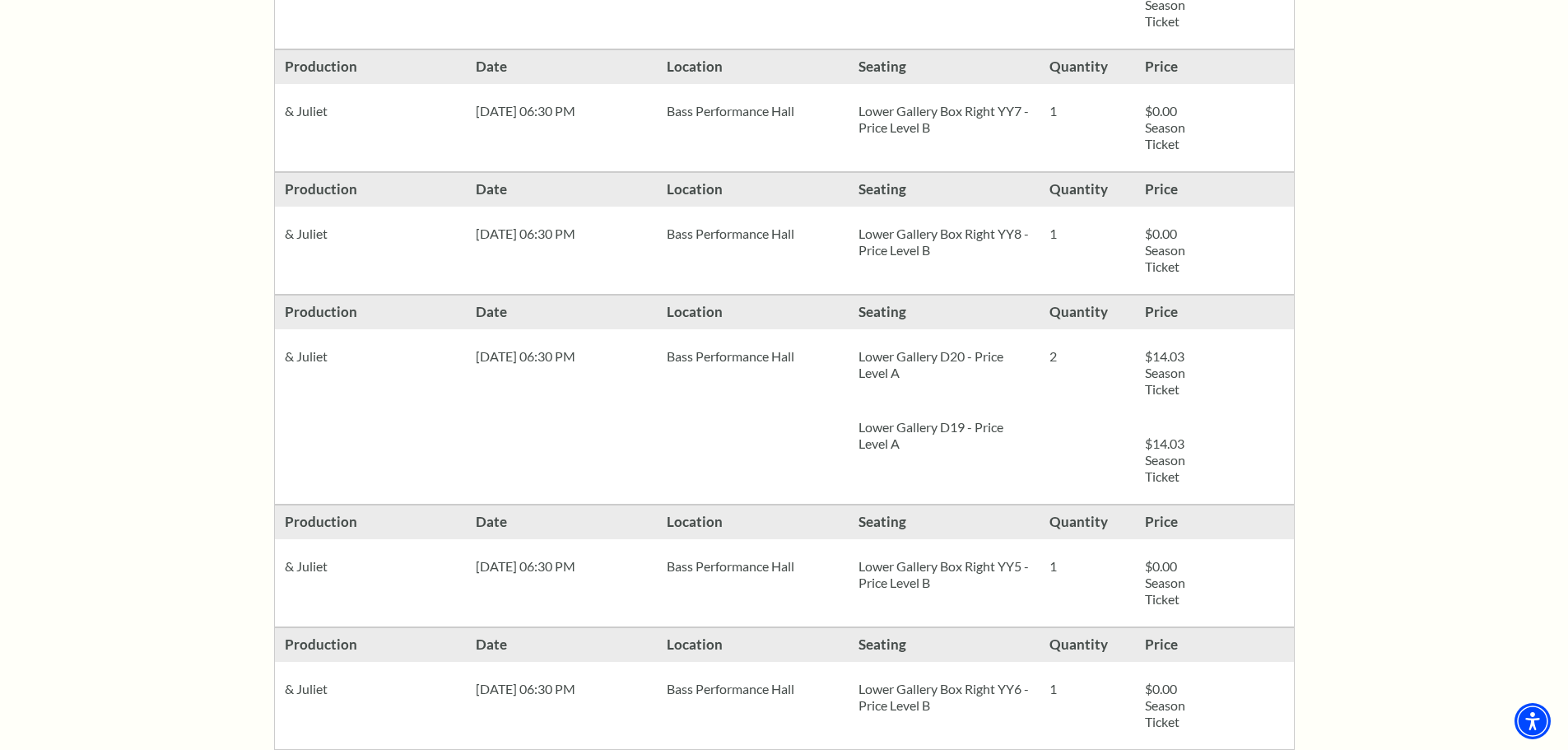
scroll to position [1070, 0]
